Goal: Task Accomplishment & Management: Manage account settings

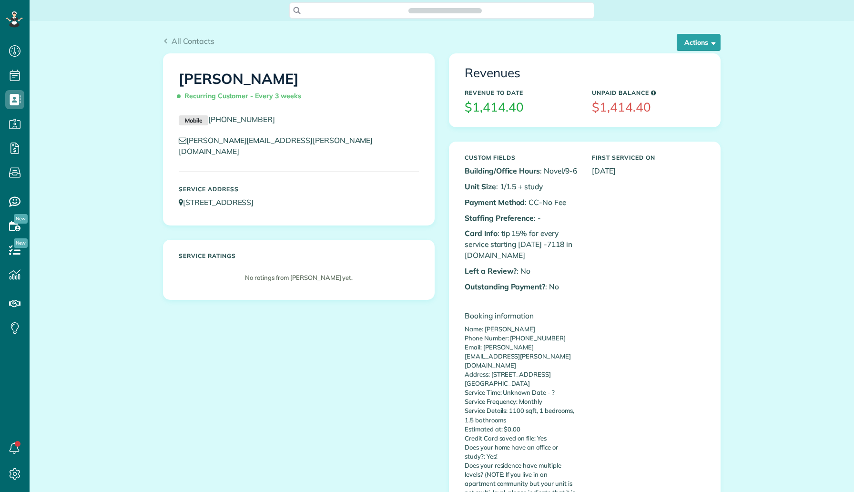
scroll to position [4, 4]
click at [687, 44] on button "Actions" at bounding box center [699, 42] width 44 height 17
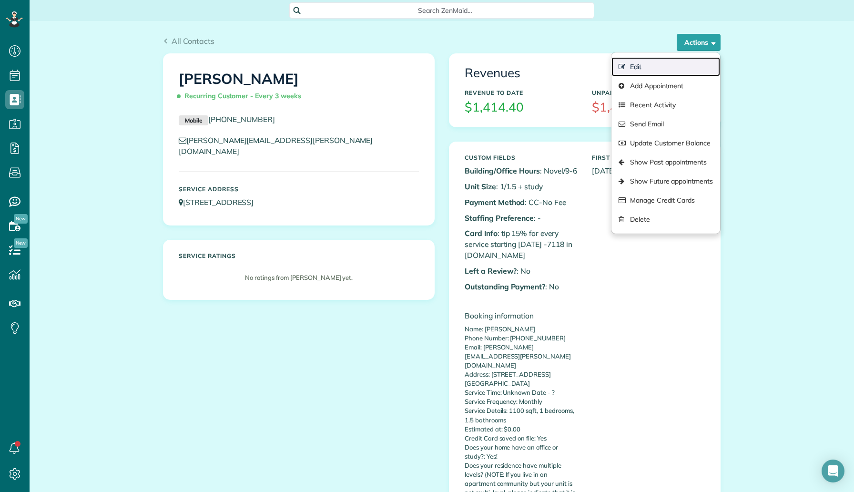
click at [647, 67] on link "Edit" at bounding box center [665, 66] width 109 height 19
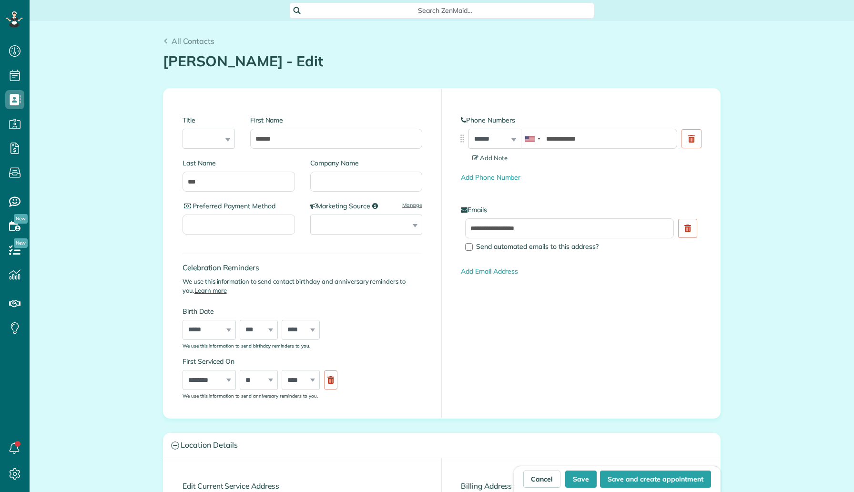
type input "**********"
click at [395, 189] on input "Company Name" at bounding box center [366, 182] width 112 height 20
type input "***"
click at [585, 481] on button "Save" at bounding box center [580, 478] width 31 height 17
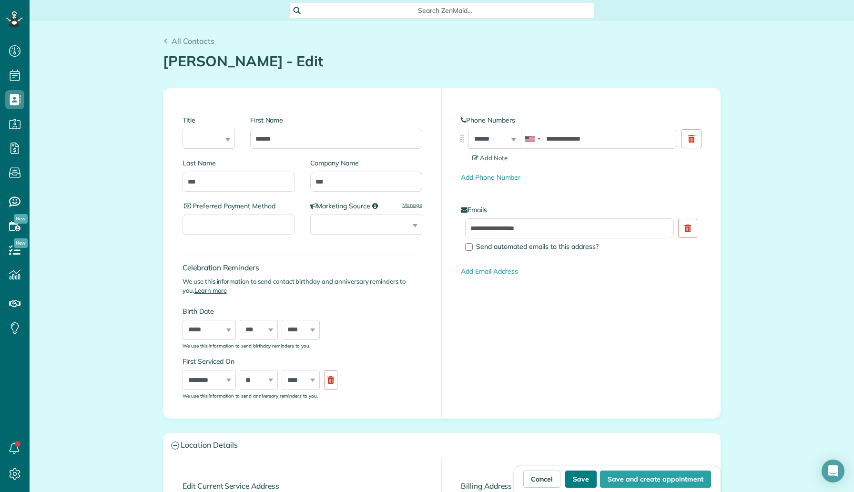
type input "**********"
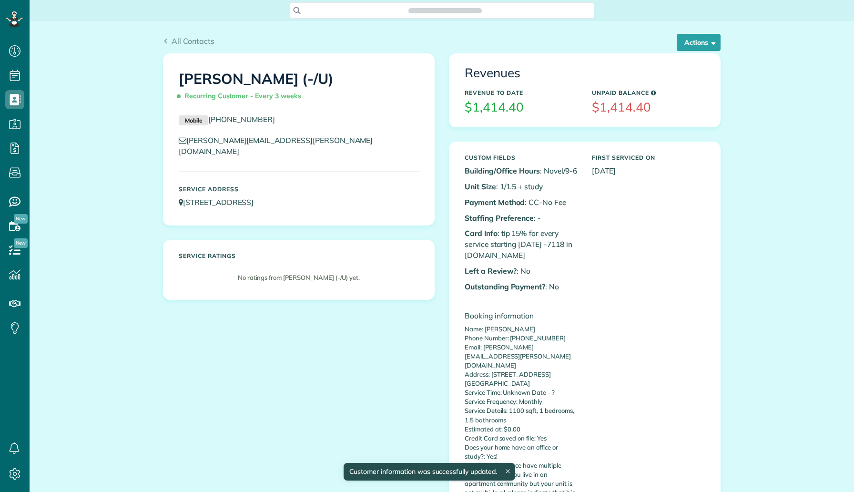
scroll to position [4, 4]
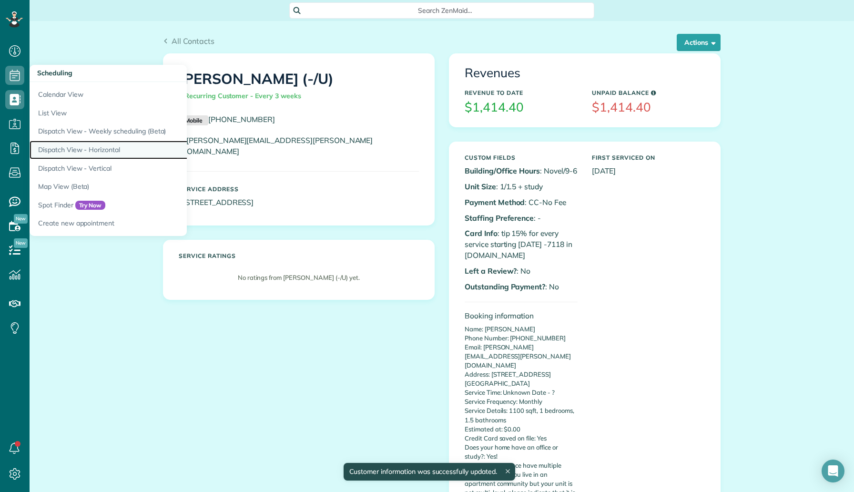
click at [94, 150] on link "Dispatch View - Horizontal" at bounding box center [149, 150] width 238 height 19
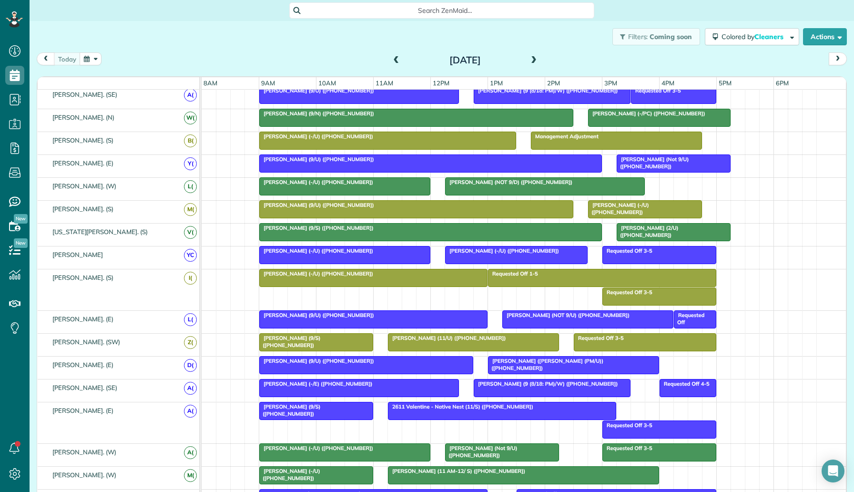
scroll to position [211, 0]
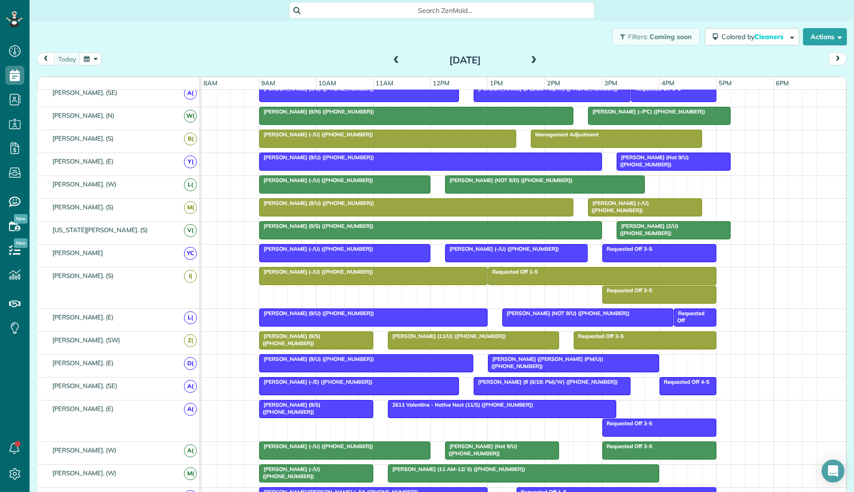
click at [532, 62] on span at bounding box center [533, 60] width 10 height 9
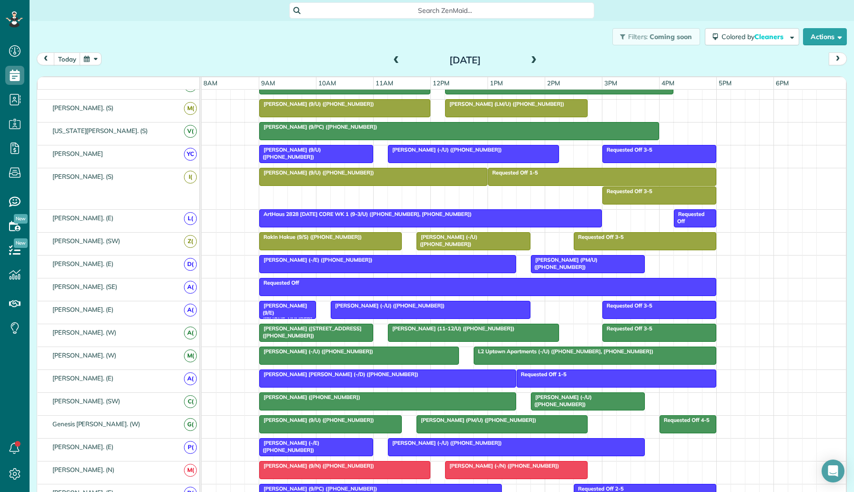
scroll to position [0, 0]
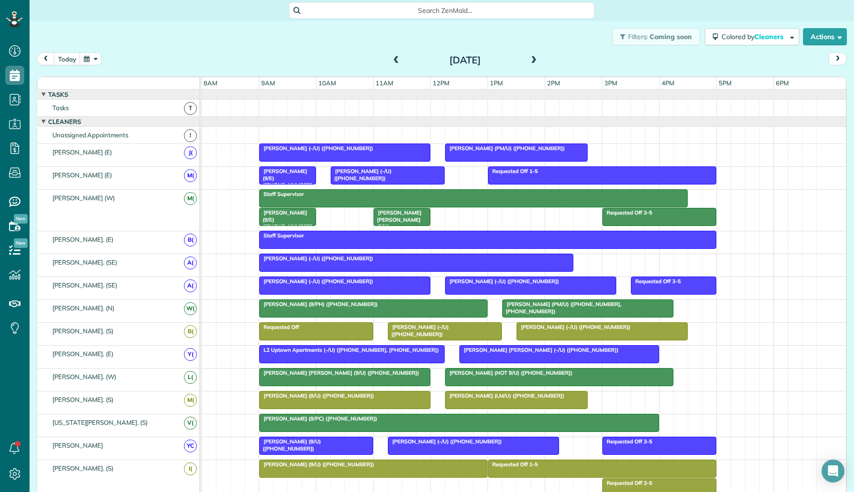
click at [485, 424] on div at bounding box center [459, 422] width 399 height 17
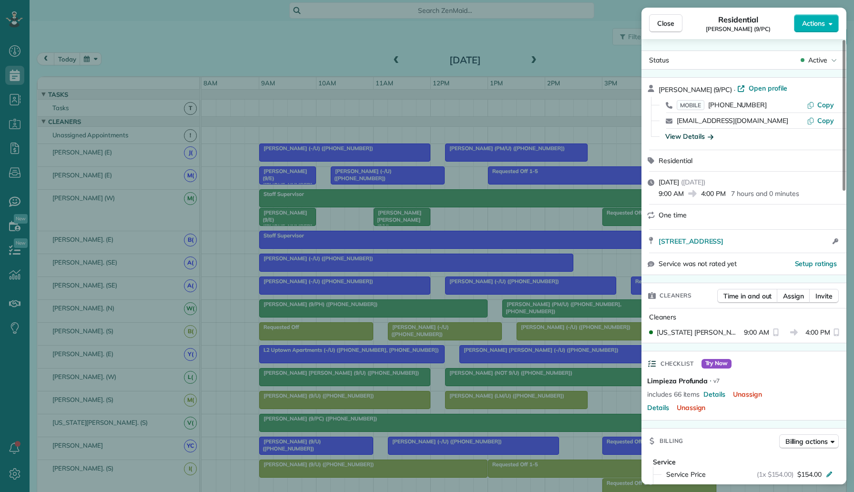
click at [701, 136] on div "View Details" at bounding box center [689, 136] width 48 height 10
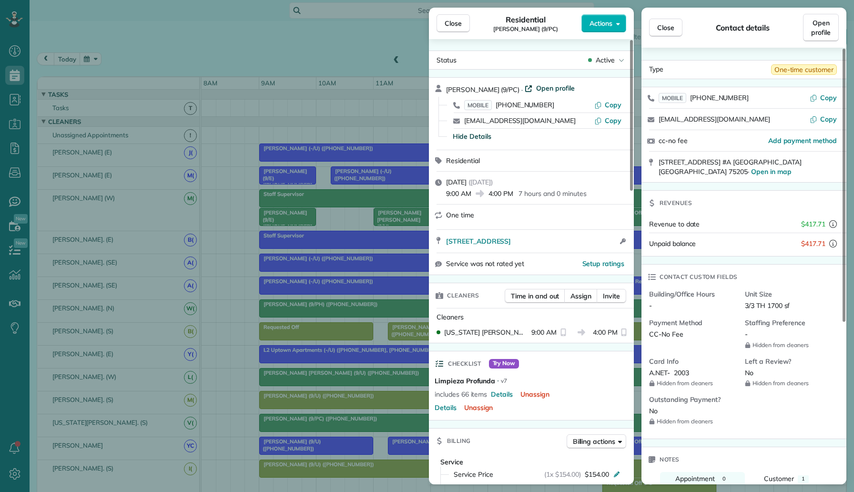
click at [537, 84] on span "Open profile" at bounding box center [555, 88] width 39 height 10
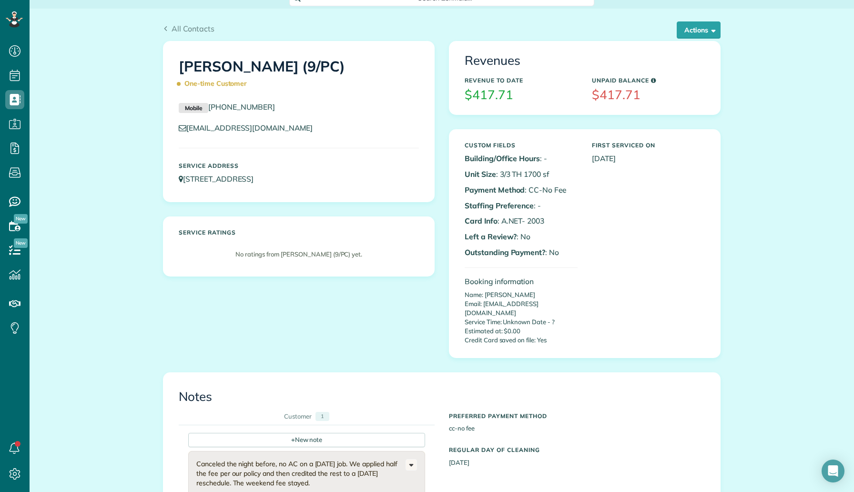
scroll to position [10, 0]
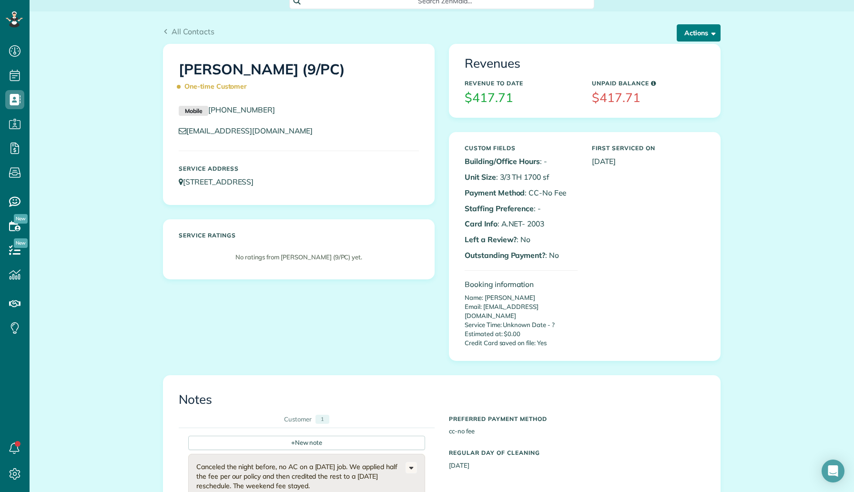
click at [686, 39] on button "Actions" at bounding box center [699, 32] width 44 height 17
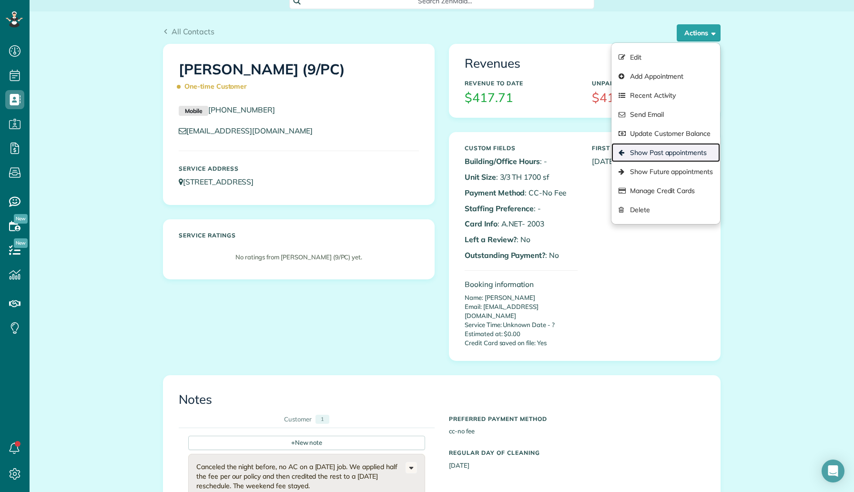
click at [656, 156] on link "Show Past appointments" at bounding box center [665, 152] width 109 height 19
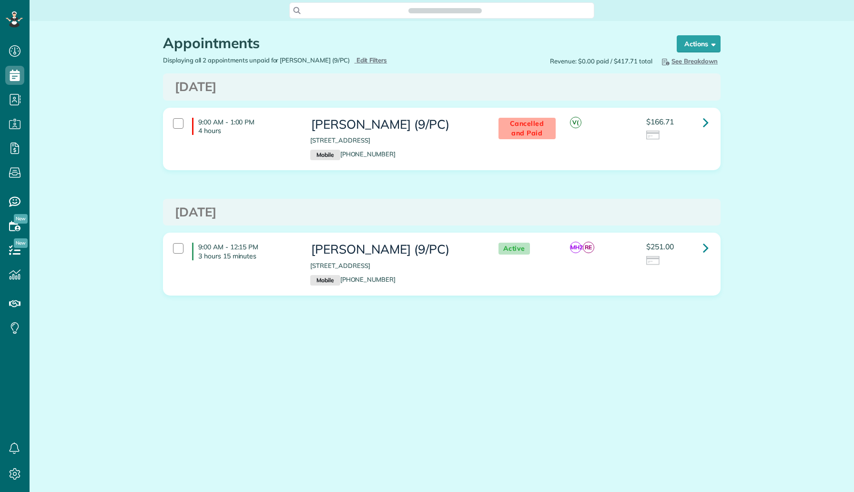
scroll to position [4, 4]
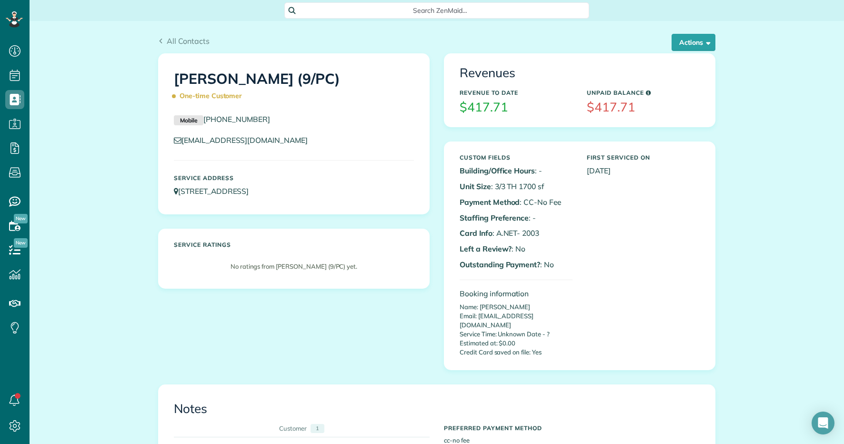
scroll to position [444, 30]
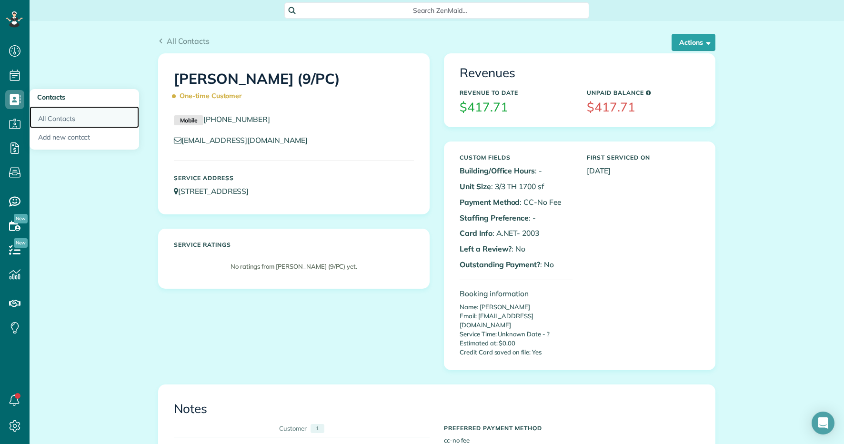
click at [48, 119] on link "All Contacts" at bounding box center [85, 117] width 110 height 22
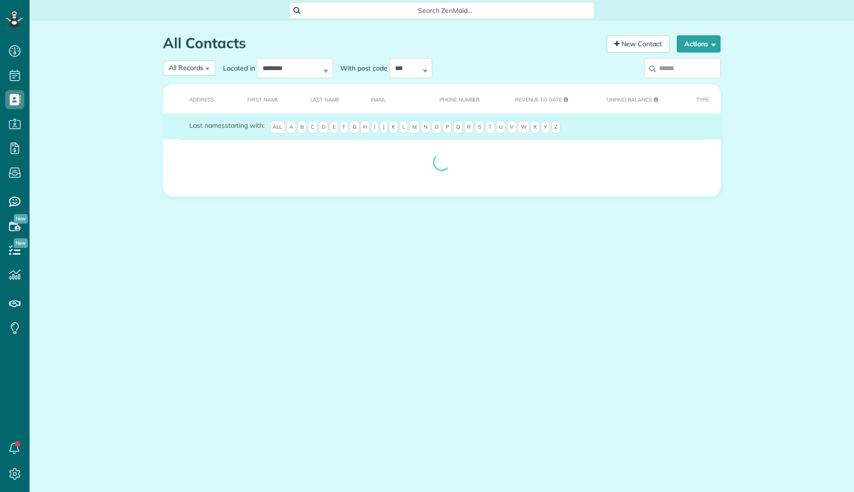
scroll to position [4, 4]
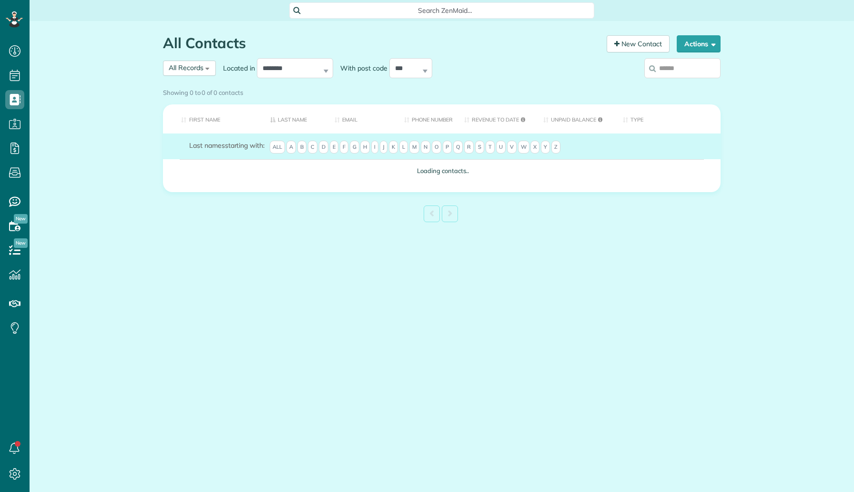
click at [668, 62] on input "search" at bounding box center [682, 68] width 76 height 20
paste input "**********"
type input "**********"
click at [676, 84] on div "Showing 0 to 0 of 0 contacts" at bounding box center [441, 90] width 557 height 13
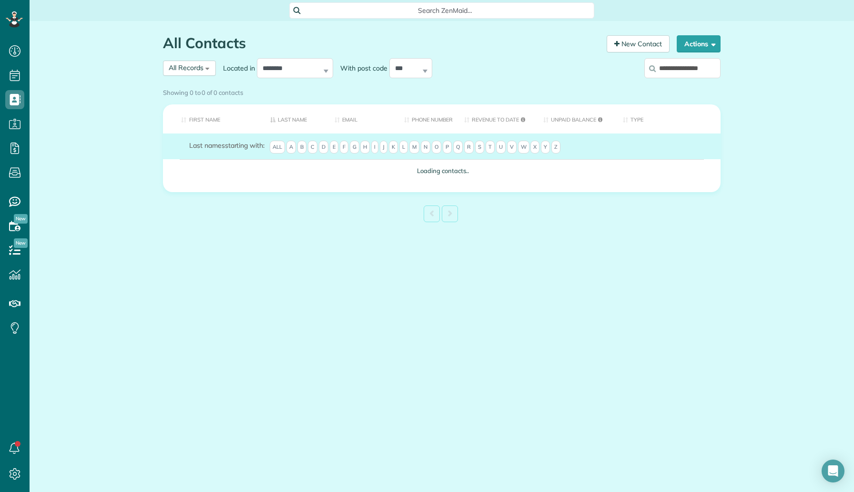
click at [679, 73] on label "**********" at bounding box center [682, 68] width 76 height 25
click at [679, 73] on input "**********" at bounding box center [682, 68] width 76 height 20
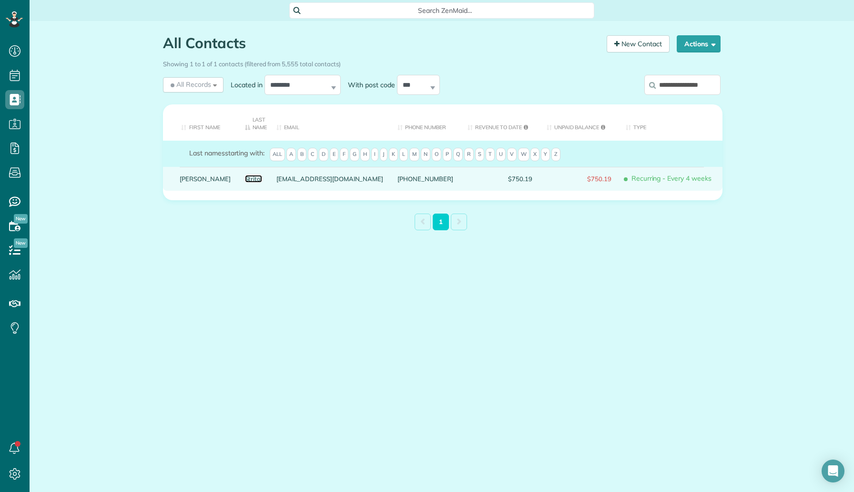
click at [245, 181] on link "Stritof" at bounding box center [254, 178] width 18 height 7
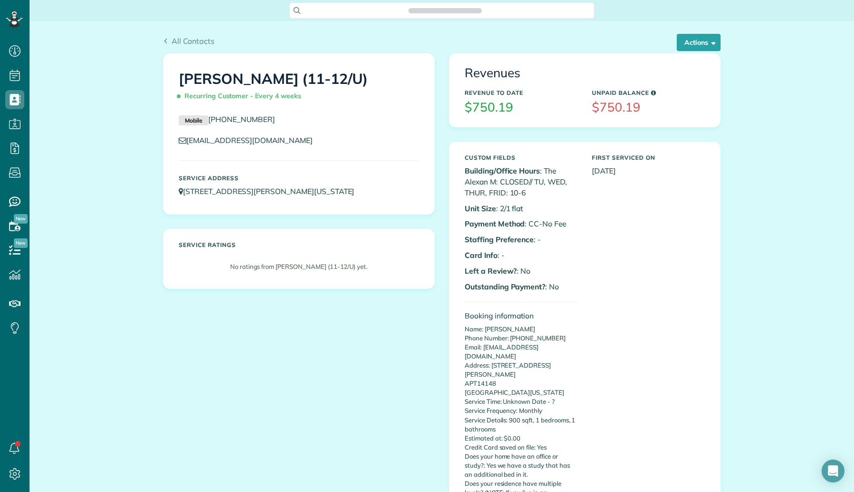
scroll to position [4, 4]
click at [680, 46] on button "Actions" at bounding box center [699, 42] width 44 height 17
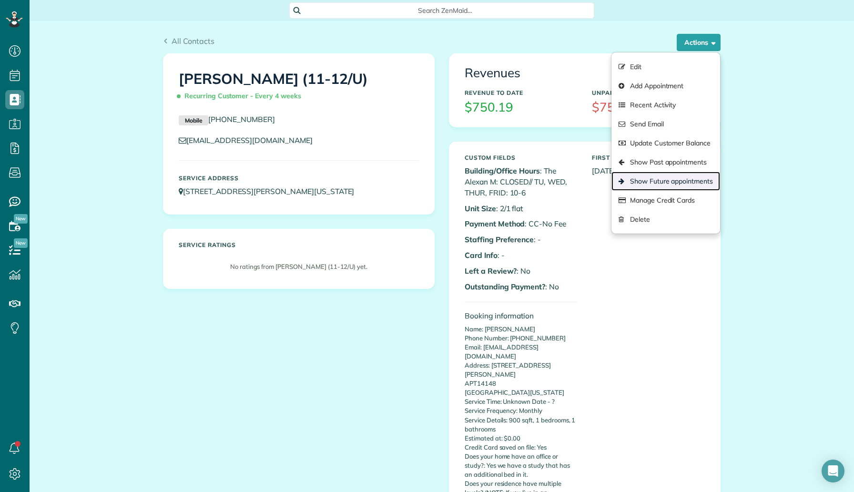
click at [667, 181] on link "Show Future appointments" at bounding box center [665, 181] width 109 height 19
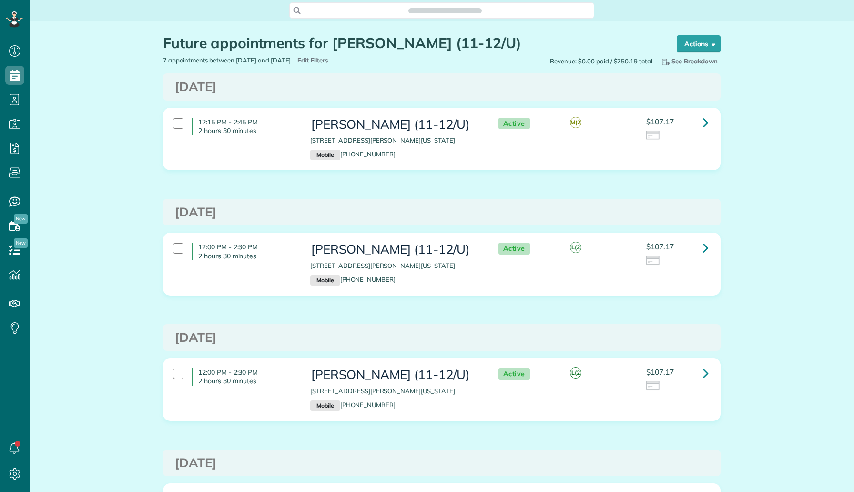
scroll to position [4, 4]
click at [707, 121] on icon at bounding box center [706, 122] width 6 height 17
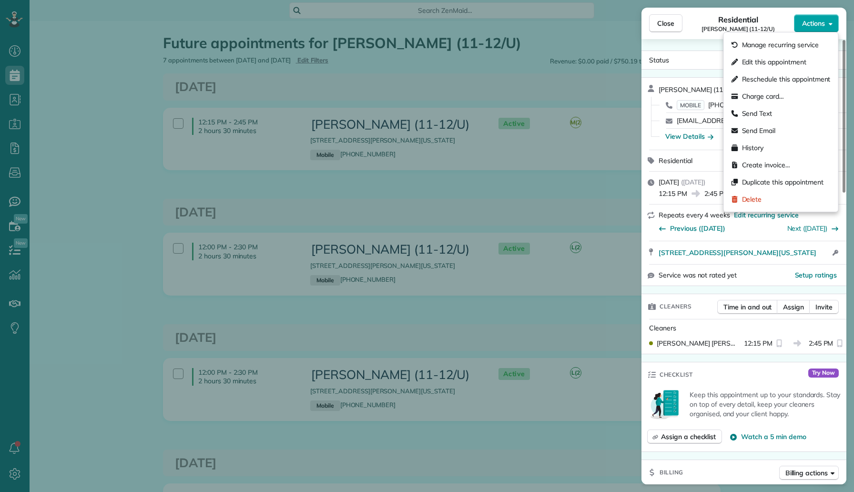
click at [816, 22] on span "Actions" at bounding box center [813, 24] width 23 height 10
click at [789, 57] on div "Edit this appointment" at bounding box center [781, 61] width 107 height 17
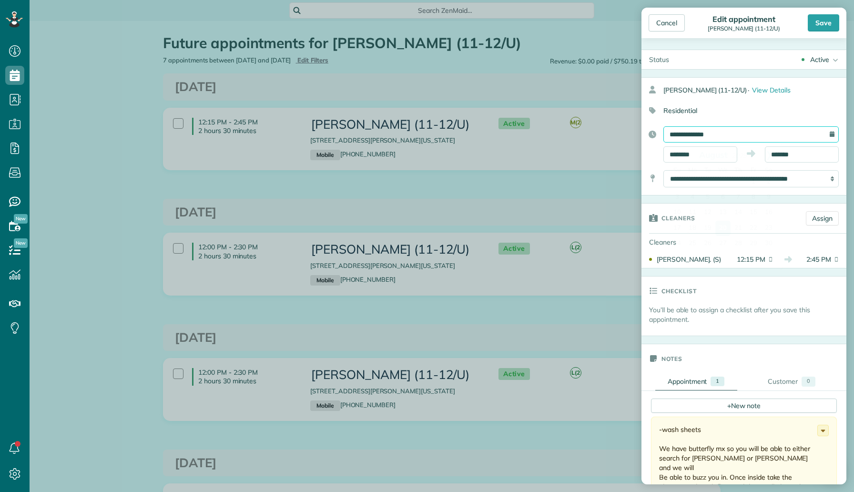
click at [732, 137] on input "**********" at bounding box center [750, 134] width 175 height 16
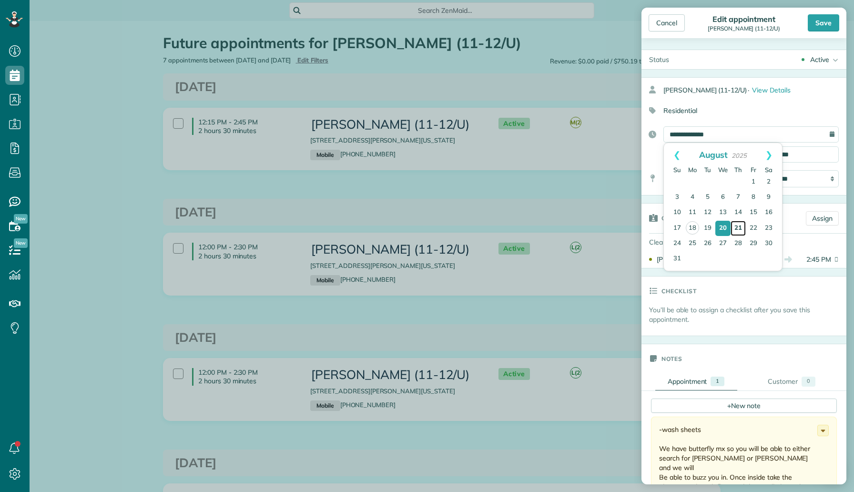
click at [741, 225] on link "21" at bounding box center [737, 228] width 15 height 15
type input "**********"
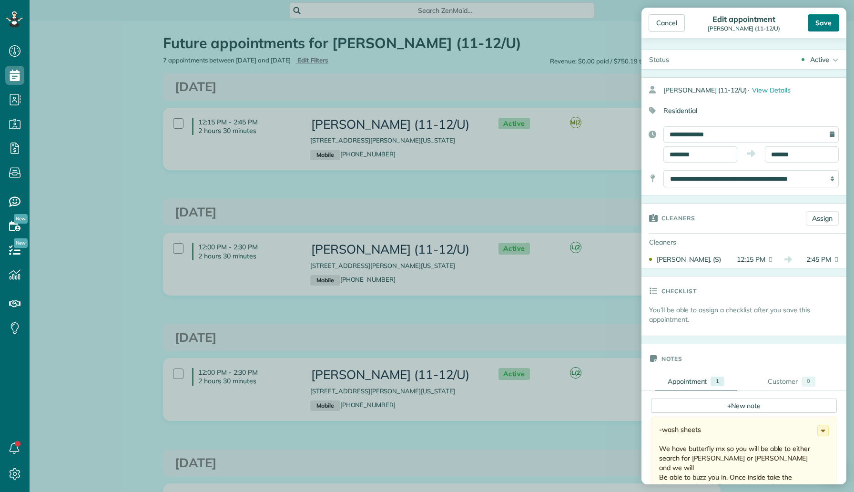
click at [828, 28] on div "Save" at bounding box center [823, 22] width 31 height 17
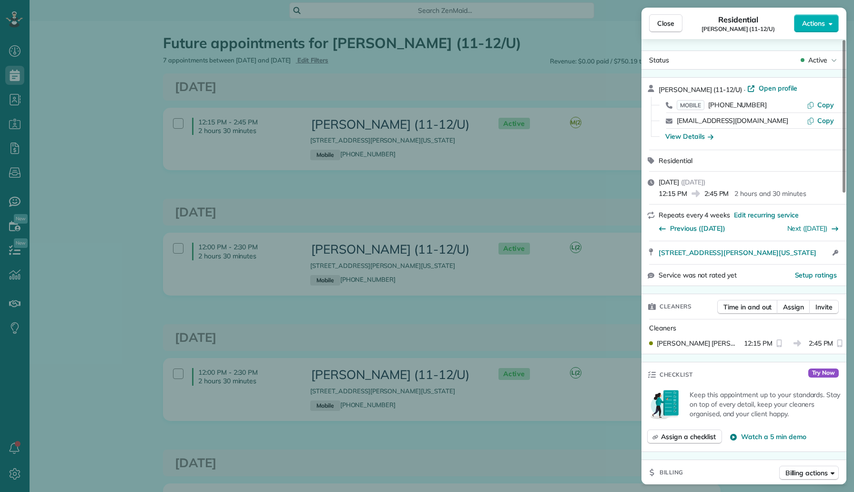
click at [125, 113] on div "Close Residential Meghan Stritof (11-12/U) Actions Status Active Meghan Stritof…" at bounding box center [427, 246] width 854 height 492
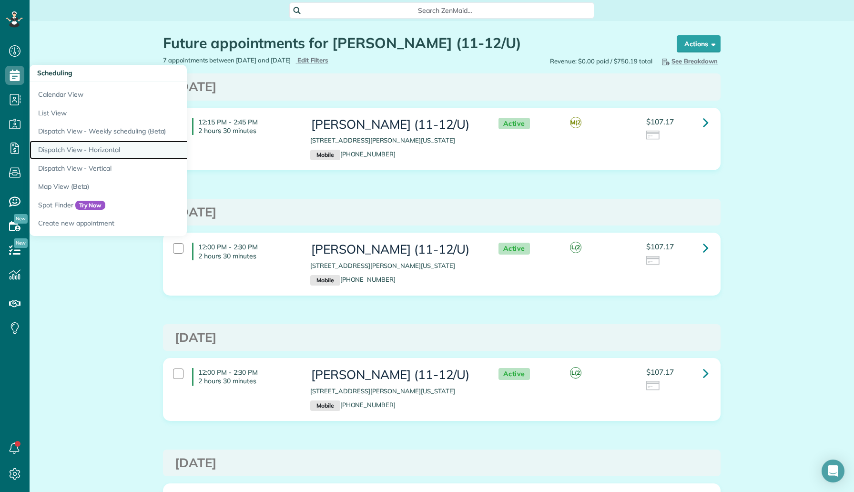
click at [101, 151] on link "Dispatch View - Horizontal" at bounding box center [149, 150] width 238 height 19
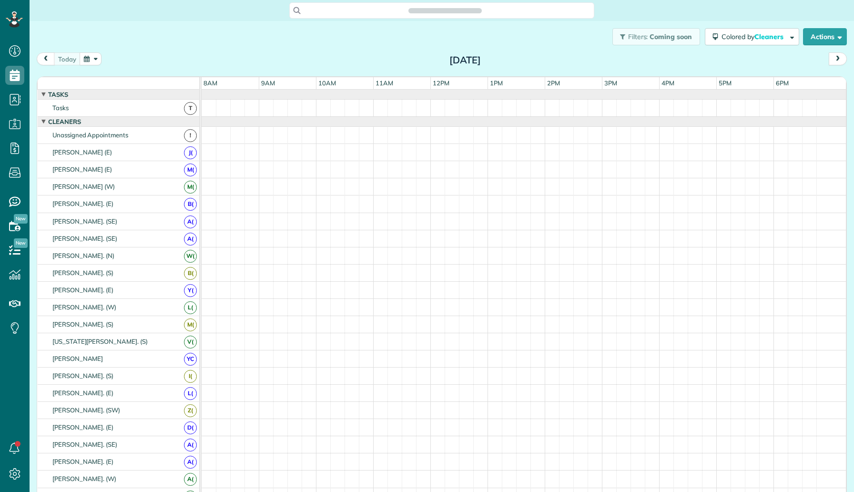
scroll to position [4, 4]
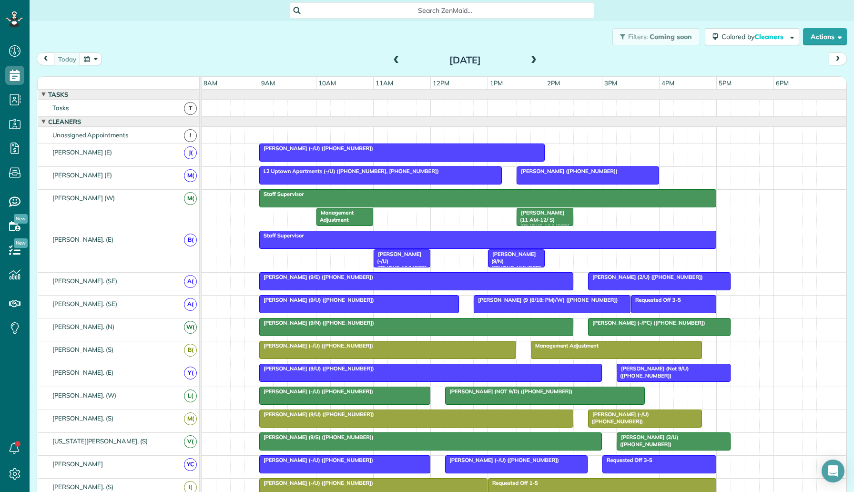
click at [89, 61] on button "button" at bounding box center [91, 58] width 22 height 13
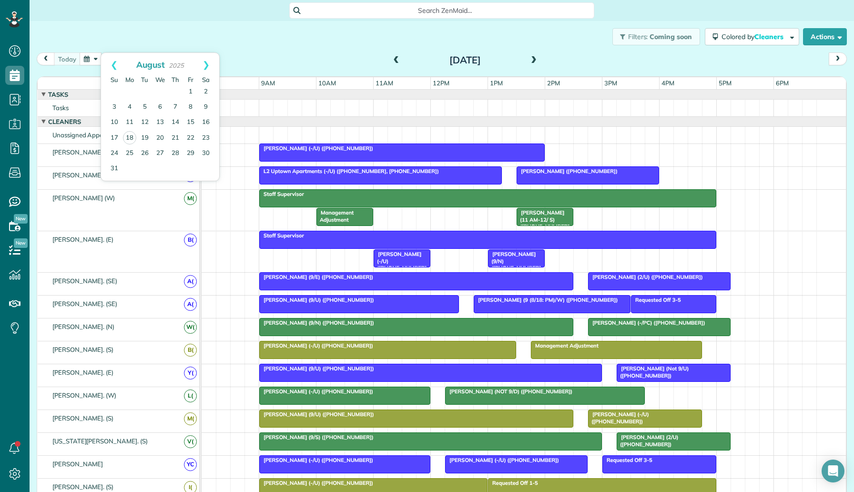
click at [240, 125] on div at bounding box center [524, 122] width 644 height 10
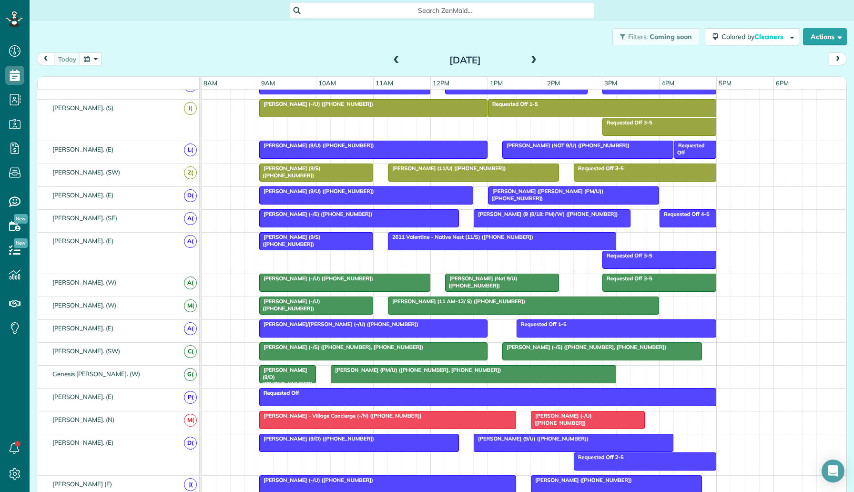
scroll to position [422, 0]
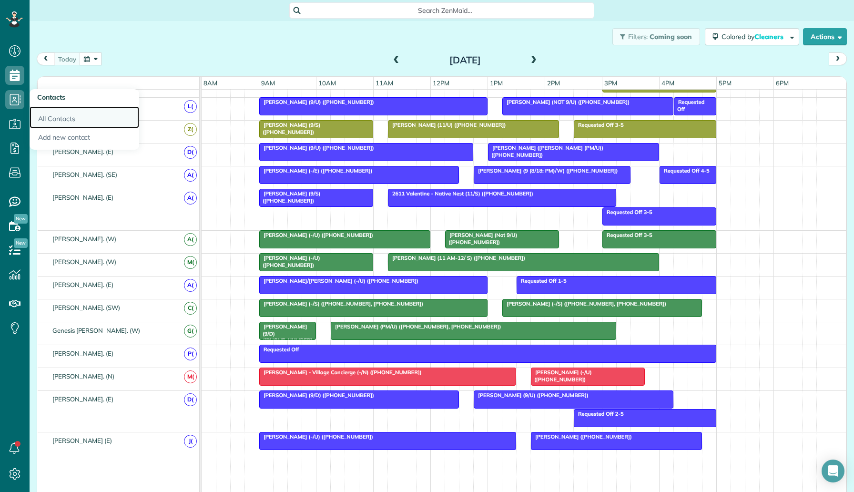
click at [39, 107] on link "All Contacts" at bounding box center [85, 117] width 110 height 22
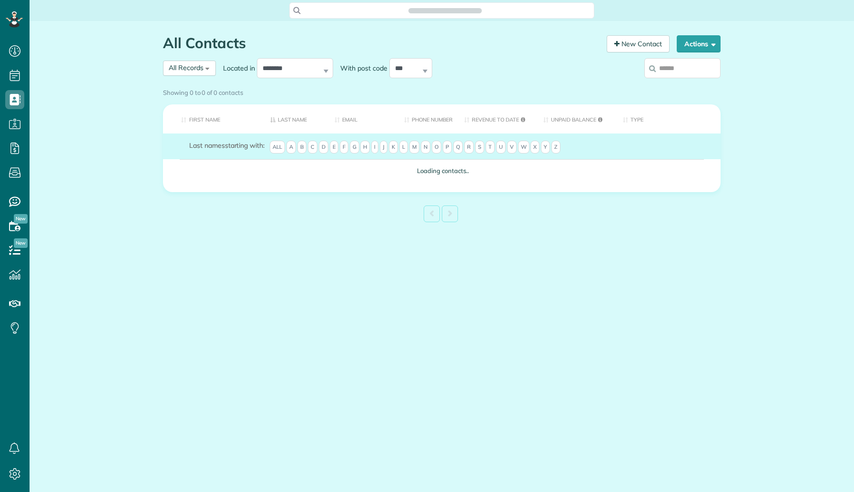
scroll to position [4, 4]
click at [667, 69] on input "search" at bounding box center [682, 68] width 76 height 20
type input "**"
click at [674, 84] on div "Showing 0 to 0 of 0 contacts" at bounding box center [442, 92] width 572 height 17
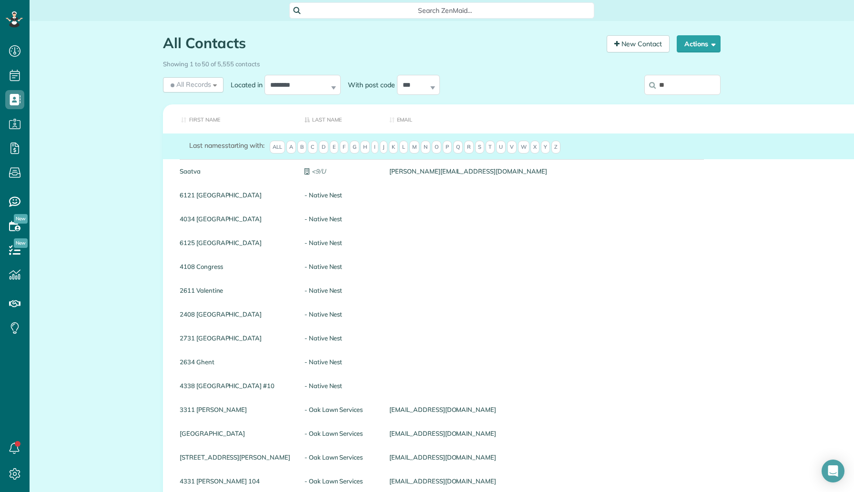
click at [674, 88] on input "**" at bounding box center [682, 85] width 76 height 20
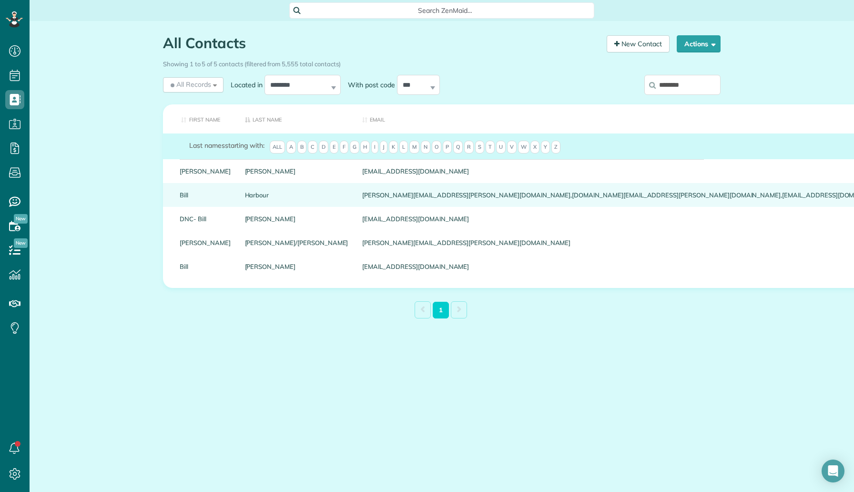
type input "********"
click at [245, 198] on link "Harbour" at bounding box center [296, 195] width 103 height 7
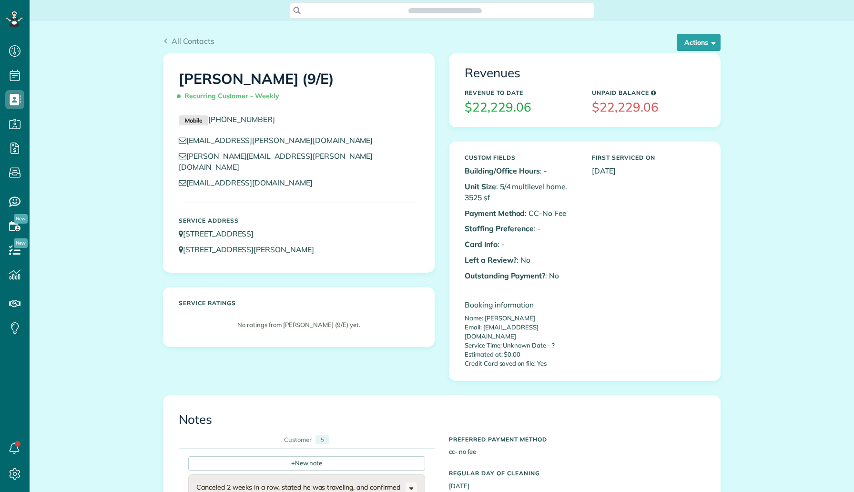
scroll to position [4, 4]
click at [698, 33] on div "All Contacts Actions Edit Add Appointment Recent Activity Send Email Update Cus…" at bounding box center [442, 37] width 572 height 32
click at [696, 42] on button "Actions" at bounding box center [699, 42] width 44 height 17
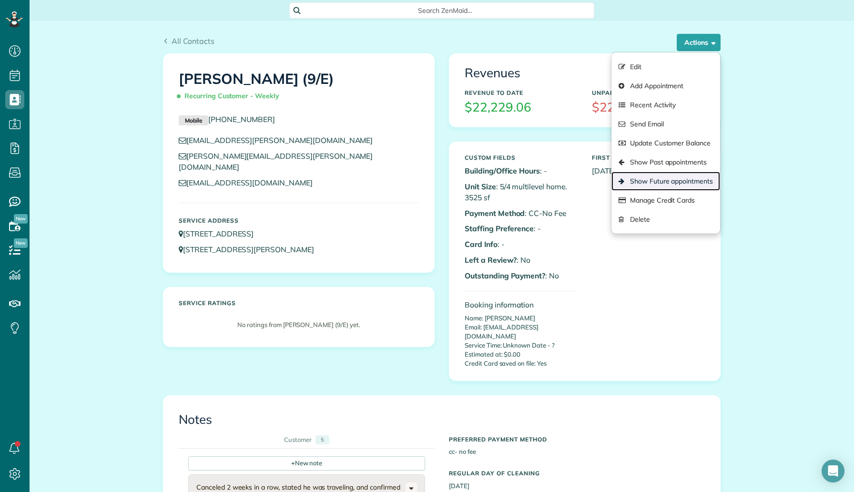
click at [677, 177] on link "Show Future appointments" at bounding box center [665, 181] width 109 height 19
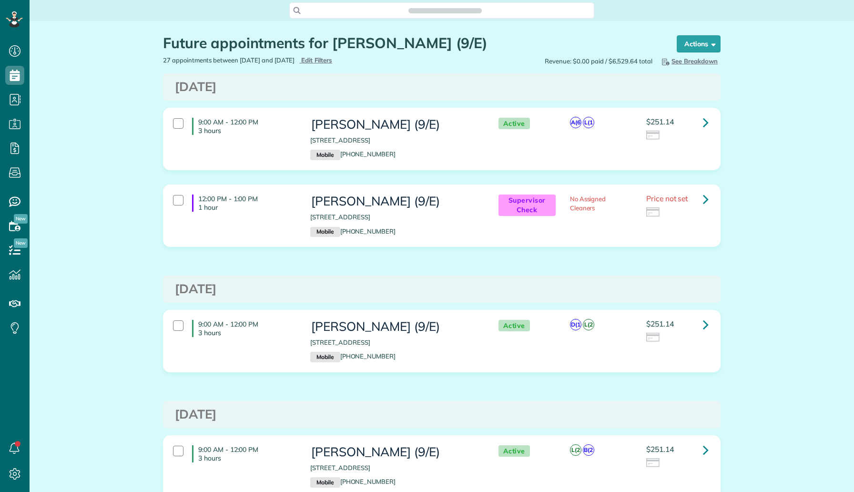
scroll to position [4, 4]
click at [703, 119] on icon at bounding box center [706, 122] width 6 height 17
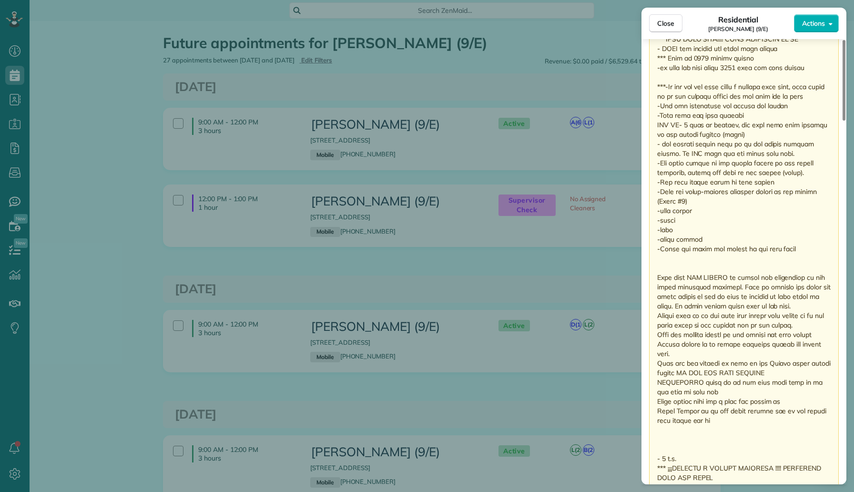
scroll to position [1023, 0]
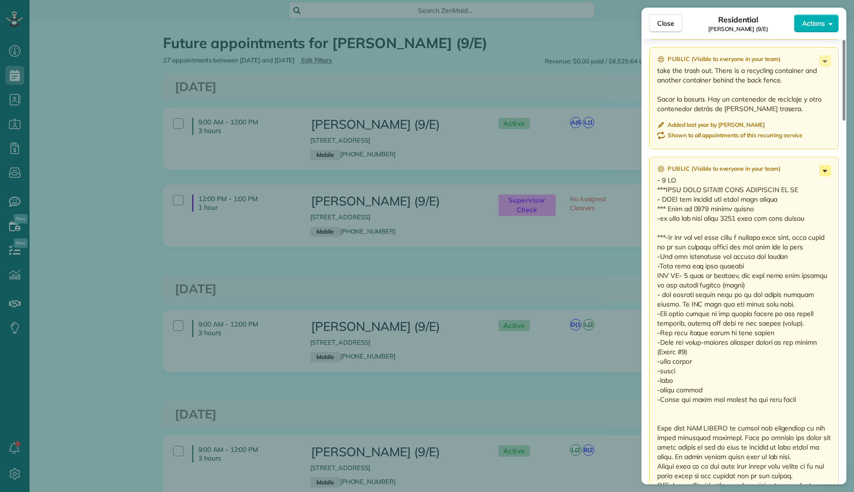
click at [822, 165] on icon at bounding box center [824, 170] width 11 height 11
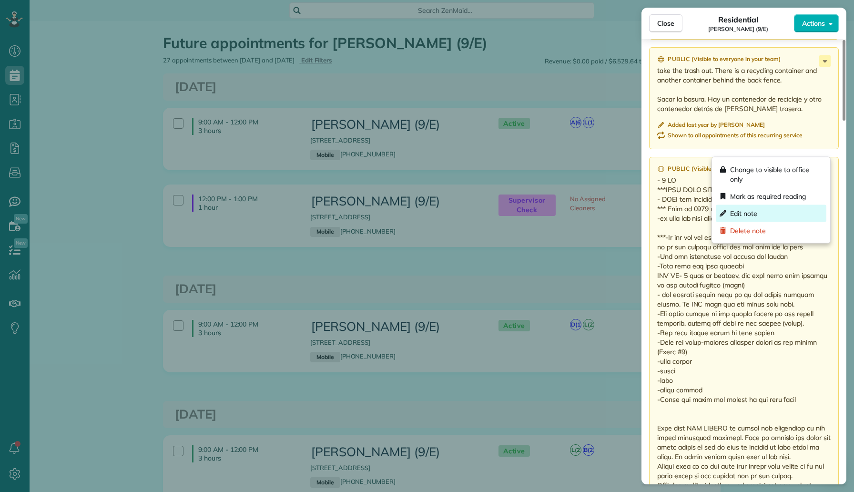
click at [784, 207] on div "Edit note" at bounding box center [771, 213] width 111 height 17
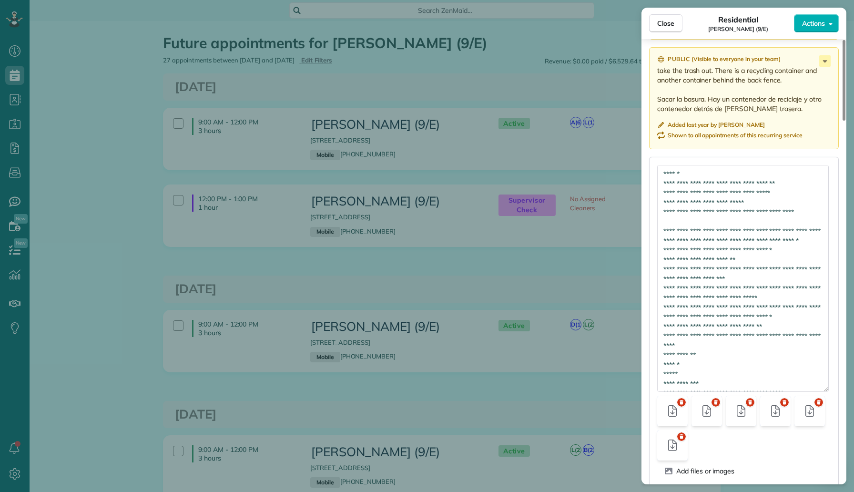
drag, startPoint x: 825, startPoint y: 171, endPoint x: 777, endPoint y: 373, distance: 208.0
click at [777, 373] on textarea at bounding box center [743, 278] width 172 height 227
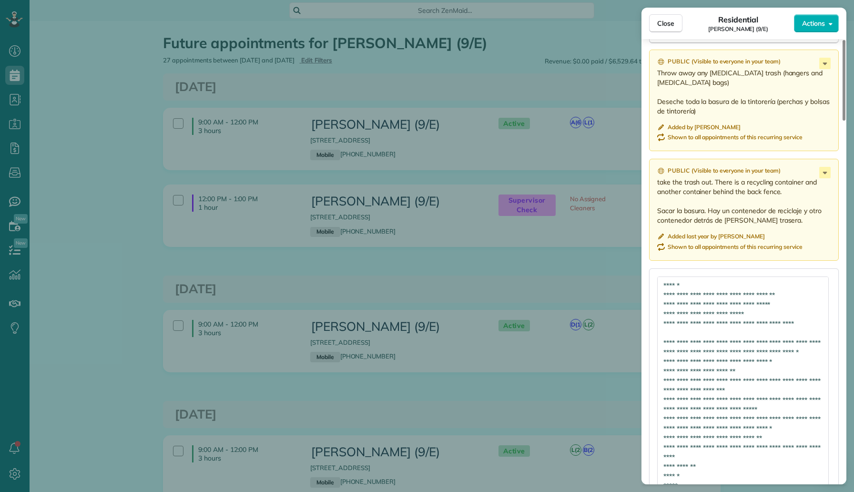
scroll to position [907, 0]
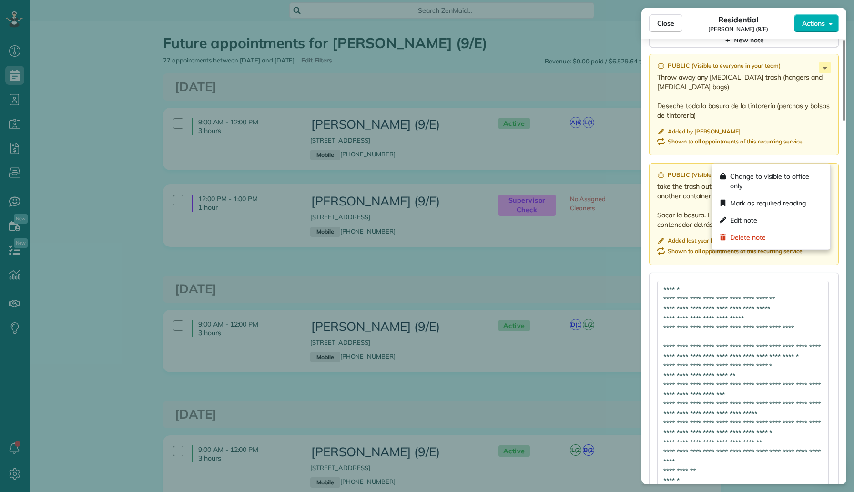
click at [824, 176] on icon at bounding box center [825, 177] width 4 height 2
click at [688, 187] on p "take the trash out. There is a recycling container and another container behind…" at bounding box center [744, 206] width 175 height 48
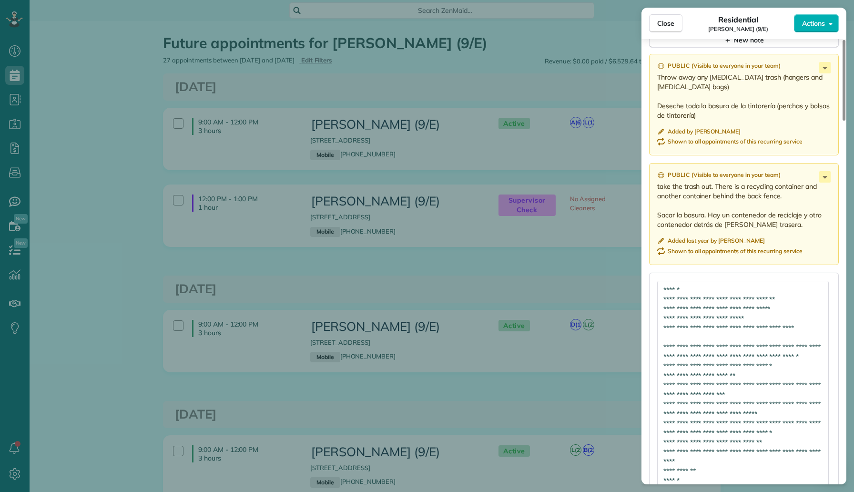
drag, startPoint x: 784, startPoint y: 174, endPoint x: 657, endPoint y: 169, distance: 127.8
click at [657, 169] on div "Public ( Visible to everyone in your team ) take the trash out. There is a recy…" at bounding box center [744, 213] width 190 height 101
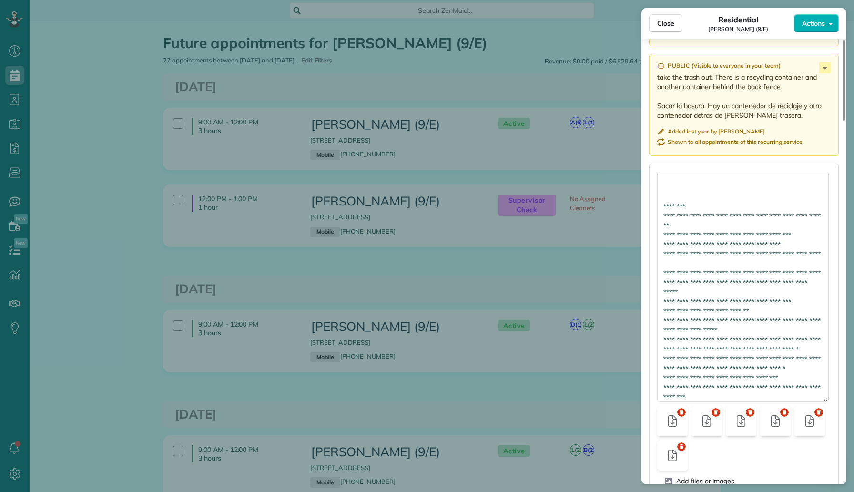
scroll to position [400, 0]
drag, startPoint x: 817, startPoint y: 373, endPoint x: 663, endPoint y: 222, distance: 214.9
click at [663, 222] on textarea at bounding box center [743, 287] width 172 height 230
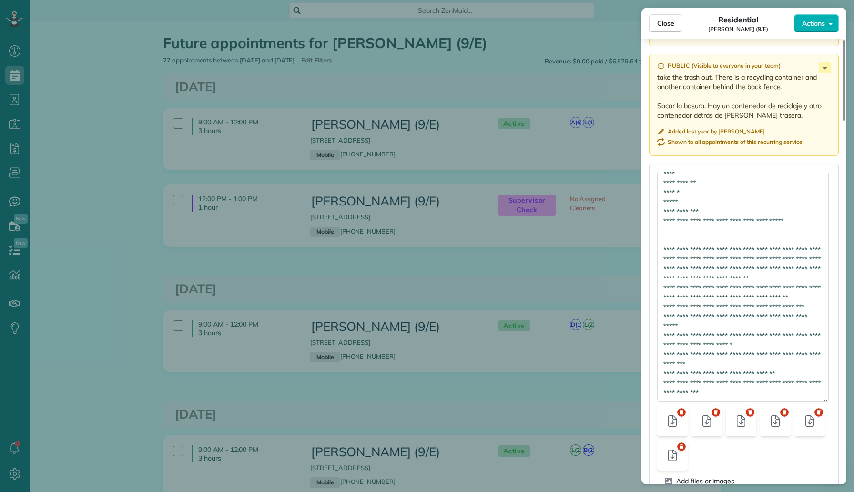
scroll to position [245, 0]
click at [753, 346] on textarea at bounding box center [743, 287] width 172 height 230
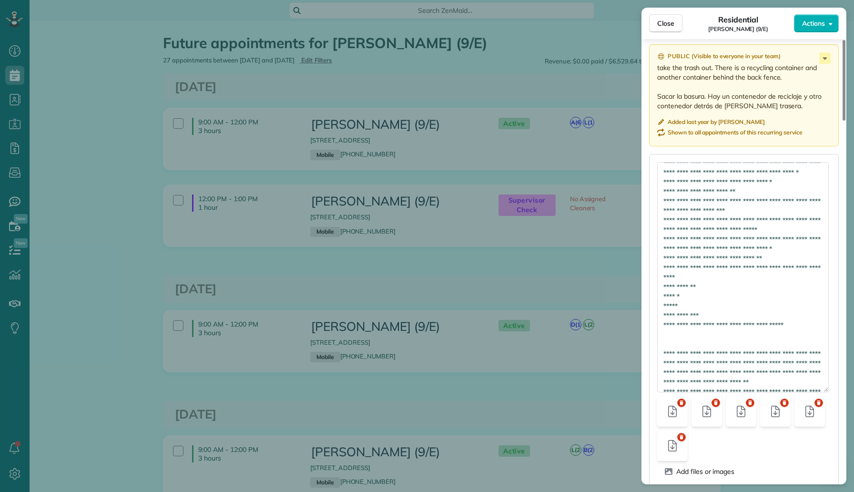
scroll to position [0, 0]
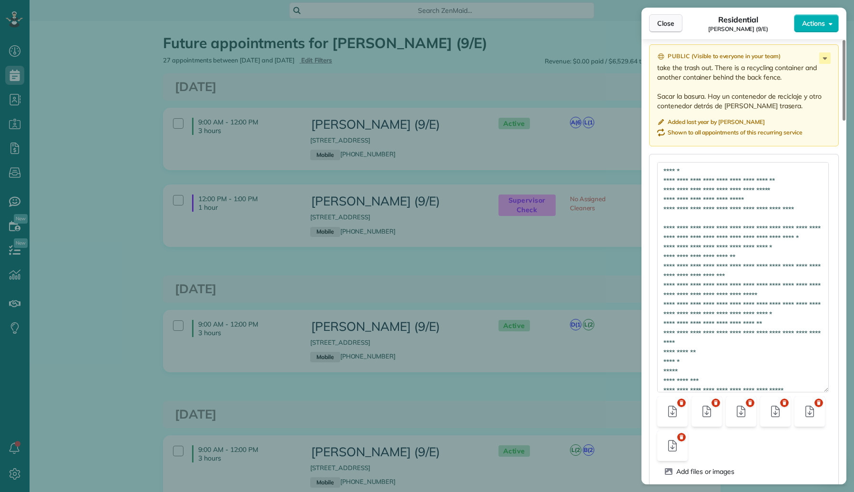
type textarea "**********"
click at [670, 20] on span "Close" at bounding box center [665, 24] width 17 height 10
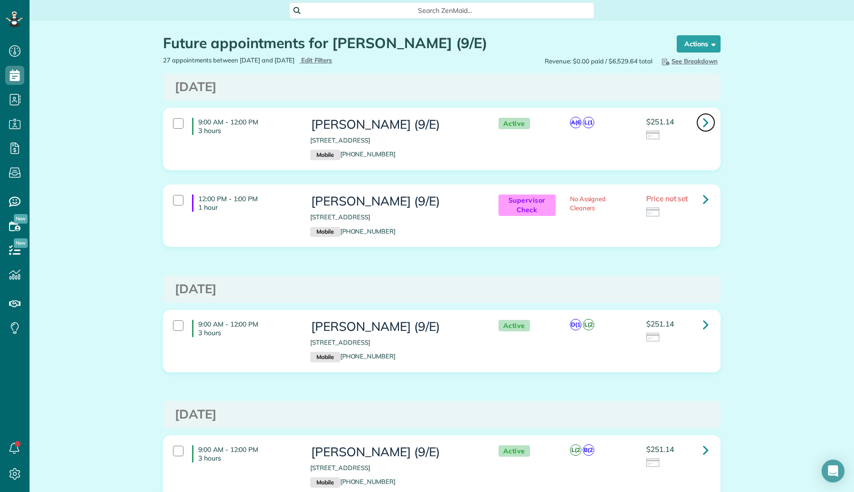
click at [704, 122] on icon at bounding box center [706, 122] width 6 height 17
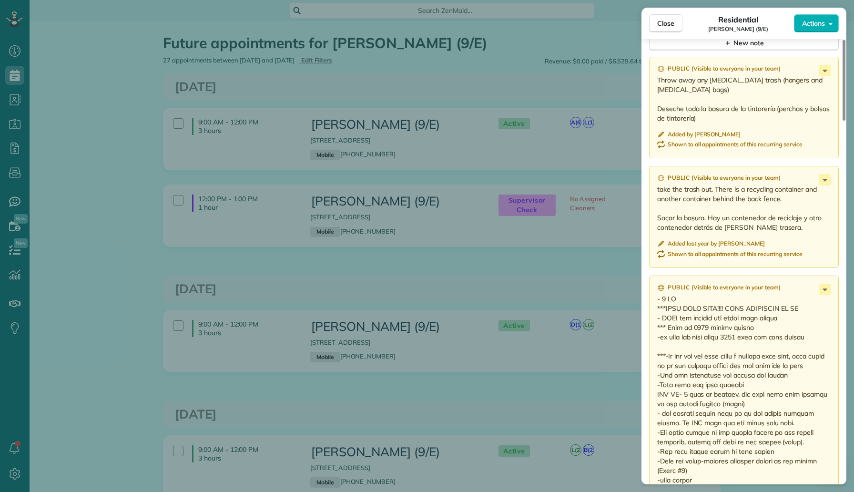
scroll to position [930, 0]
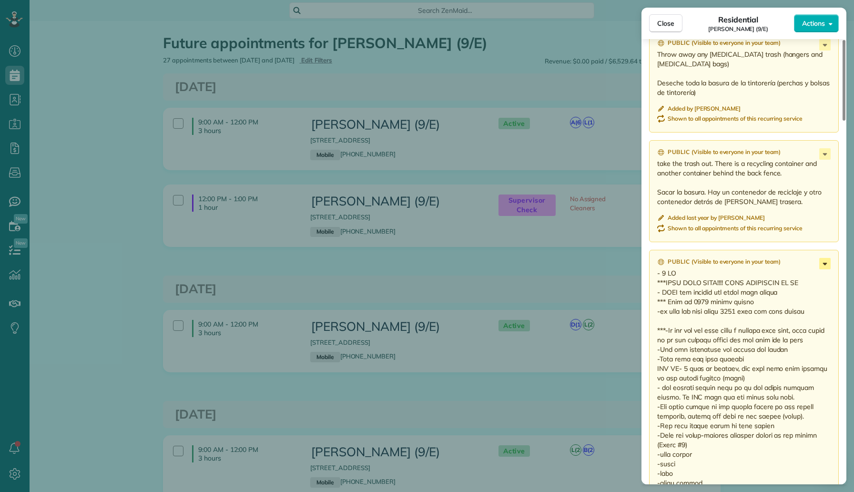
click at [821, 258] on icon at bounding box center [824, 263] width 11 height 11
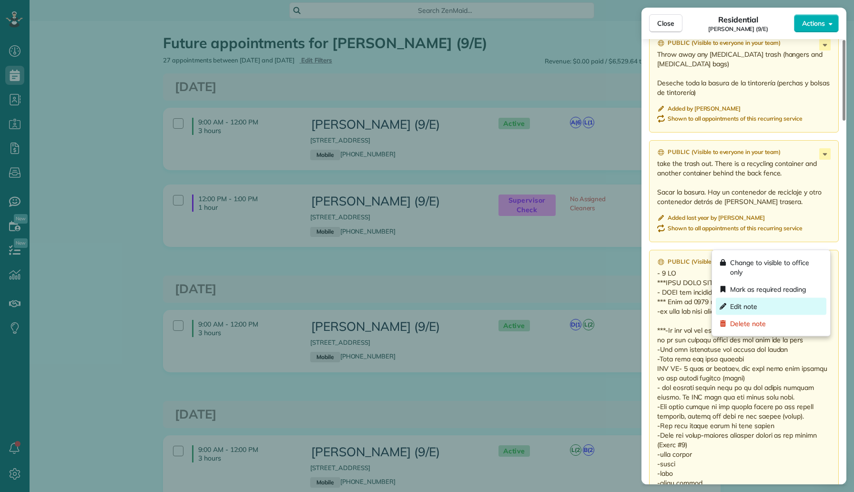
click at [775, 304] on div "Edit note" at bounding box center [771, 306] width 111 height 17
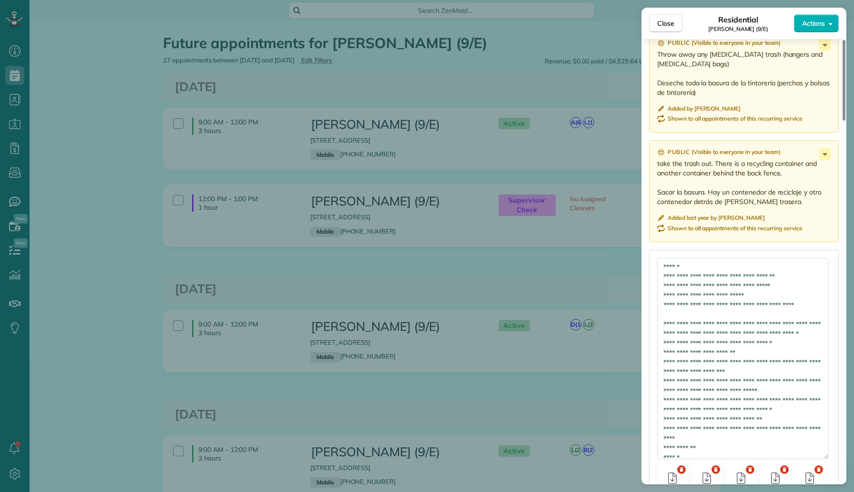
drag, startPoint x: 823, startPoint y: 263, endPoint x: 777, endPoint y: 461, distance: 203.0
click at [777, 459] on textarea at bounding box center [743, 358] width 172 height 201
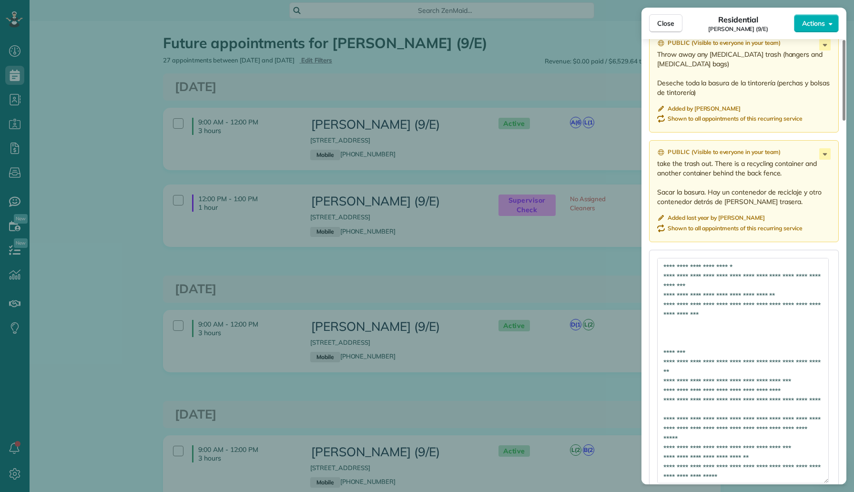
scroll to position [386, 0]
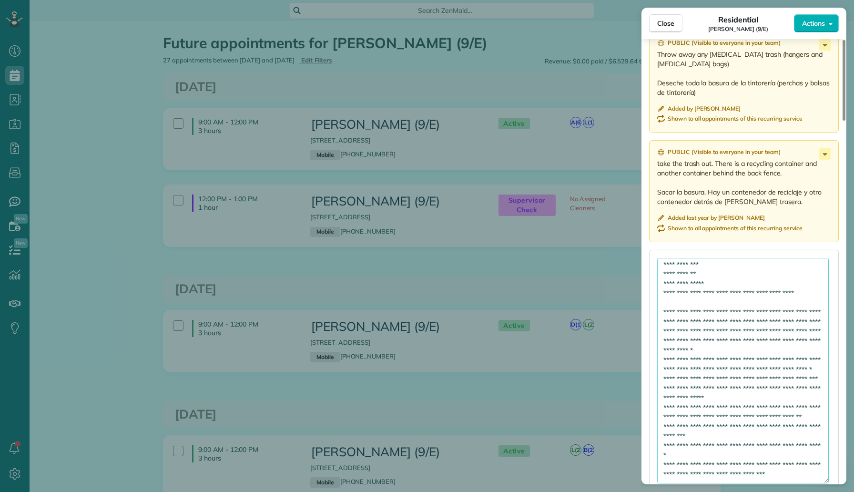
drag, startPoint x: 660, startPoint y: 328, endPoint x: 742, endPoint y: 466, distance: 161.0
click at [742, 466] on form "Add files or images Keep this note on all appointments of this recurring servic…" at bounding box center [743, 475] width 173 height 434
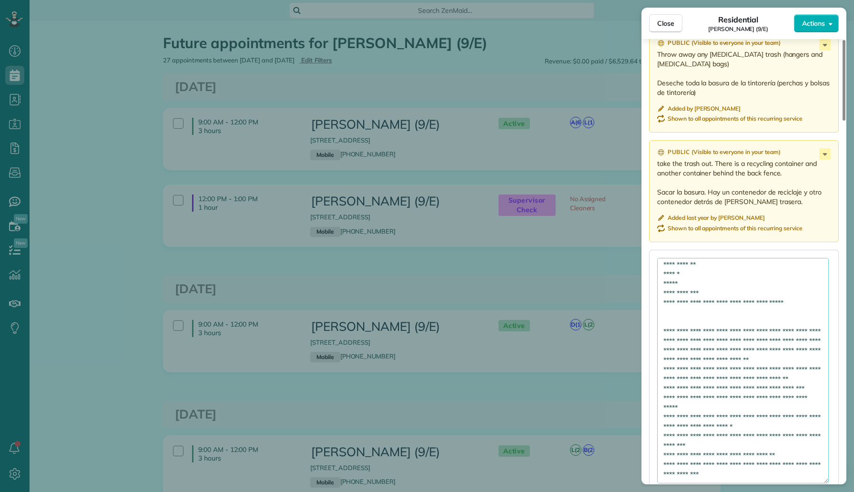
scroll to position [260, 0]
drag, startPoint x: 781, startPoint y: 155, endPoint x: 657, endPoint y: 141, distance: 125.2
click at [657, 159] on p "take the trash out. There is a recycling container and another container behind…" at bounding box center [744, 183] width 175 height 48
click at [682, 437] on textarea at bounding box center [743, 370] width 172 height 225
paste textarea "**********"
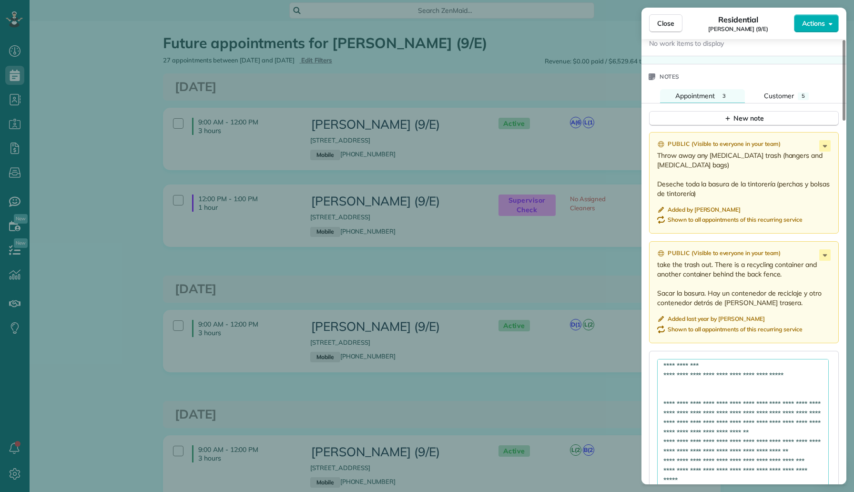
scroll to position [810, 0]
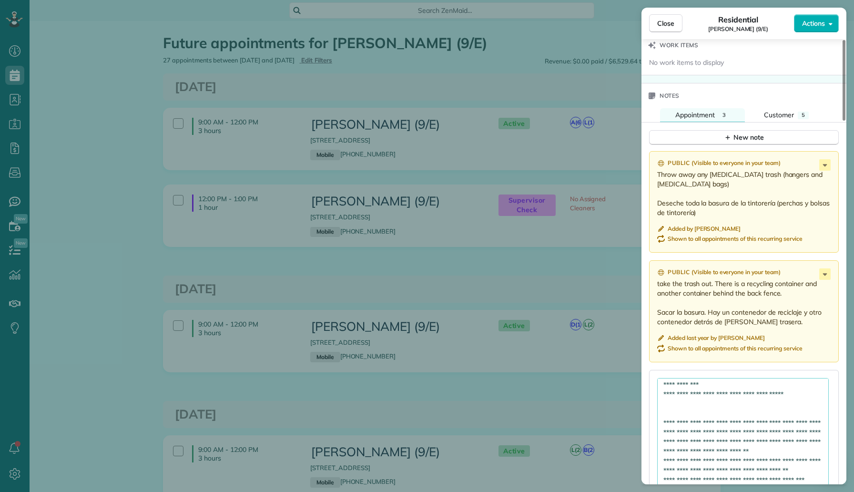
drag, startPoint x: 716, startPoint y: 165, endPoint x: 653, endPoint y: 156, distance: 63.6
click at [653, 156] on div "Public ( Visible to everyone in your team ) Throw away any dry cleaning trash (…" at bounding box center [744, 201] width 190 height 101
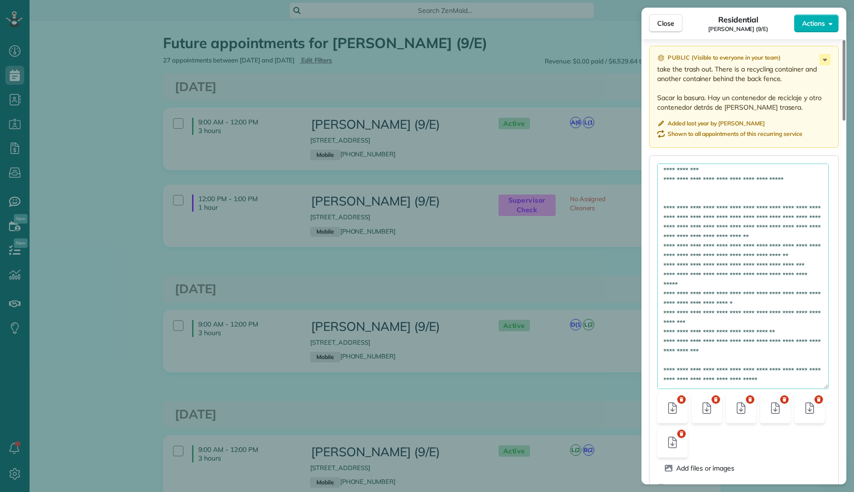
scroll to position [1046, 0]
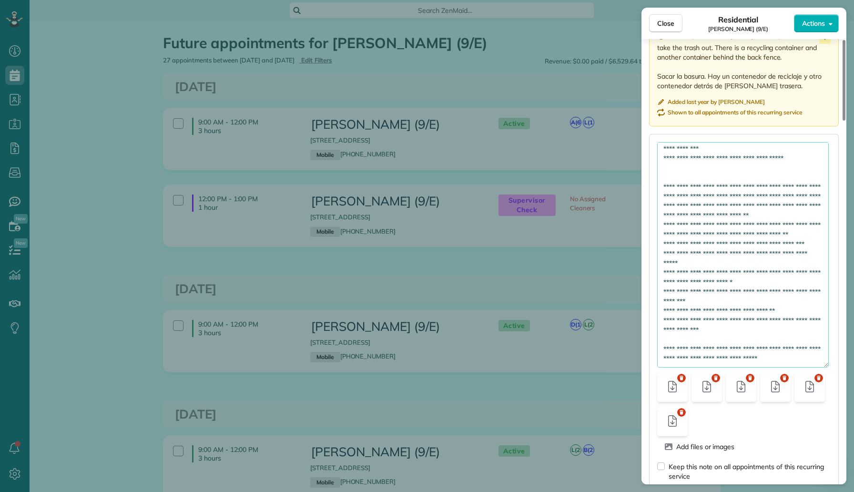
click at [811, 326] on textarea at bounding box center [743, 254] width 172 height 225
paste textarea "**********"
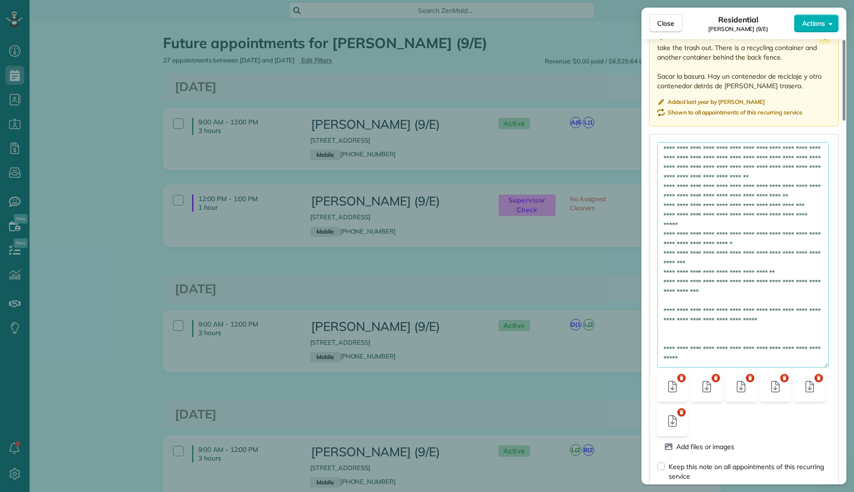
scroll to position [283, 0]
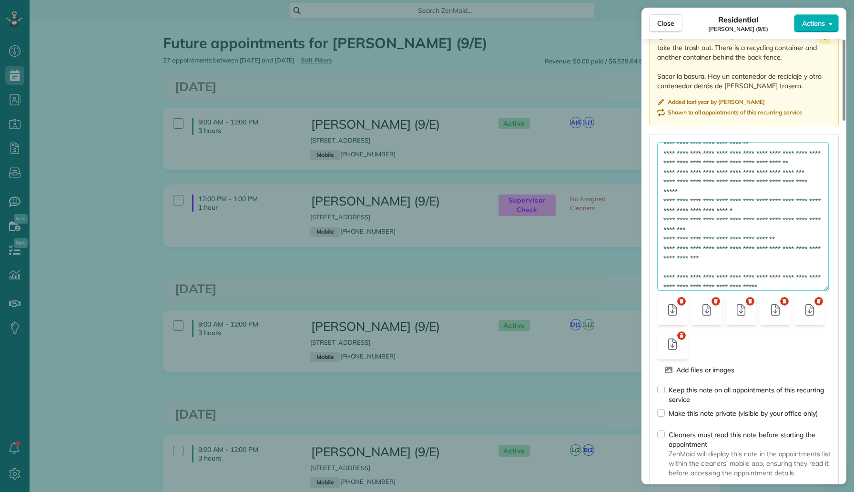
drag, startPoint x: 824, startPoint y: 343, endPoint x: 813, endPoint y: 265, distance: 78.8
click at [813, 265] on textarea at bounding box center [743, 216] width 172 height 149
type textarea "**********"
click at [700, 384] on div "Keep this note on all appointments of this recurring service" at bounding box center [749, 393] width 162 height 19
click at [667, 486] on span "Save" at bounding box center [671, 491] width 16 height 10
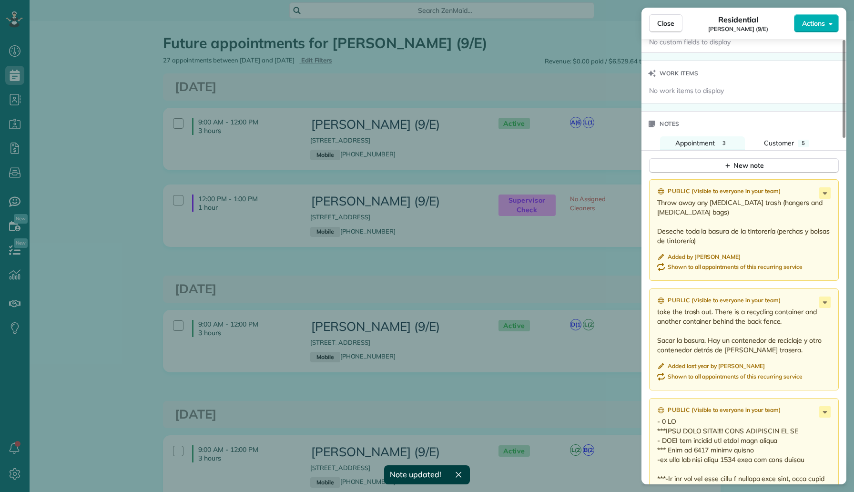
scroll to position [661, 0]
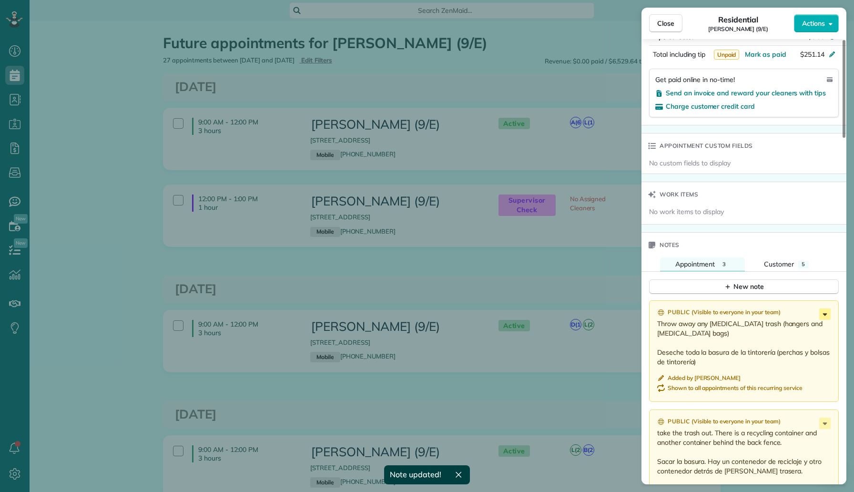
click at [822, 308] on icon at bounding box center [824, 313] width 11 height 11
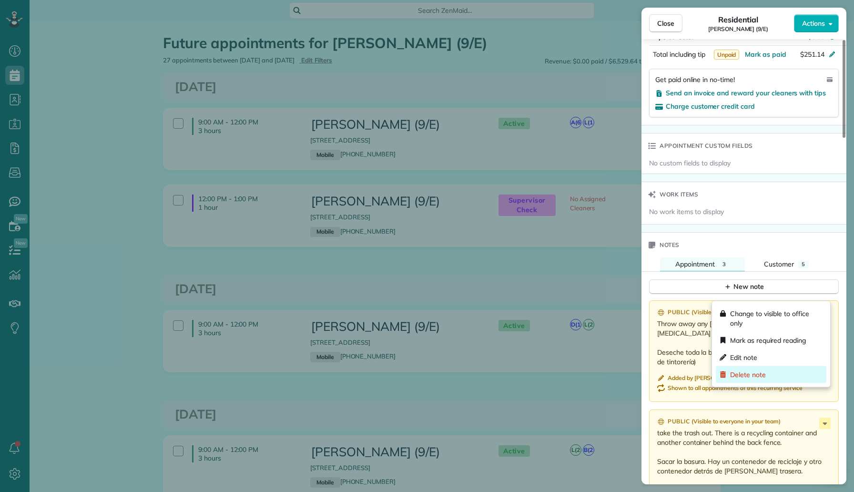
click at [755, 380] on div "Delete note" at bounding box center [771, 374] width 111 height 17
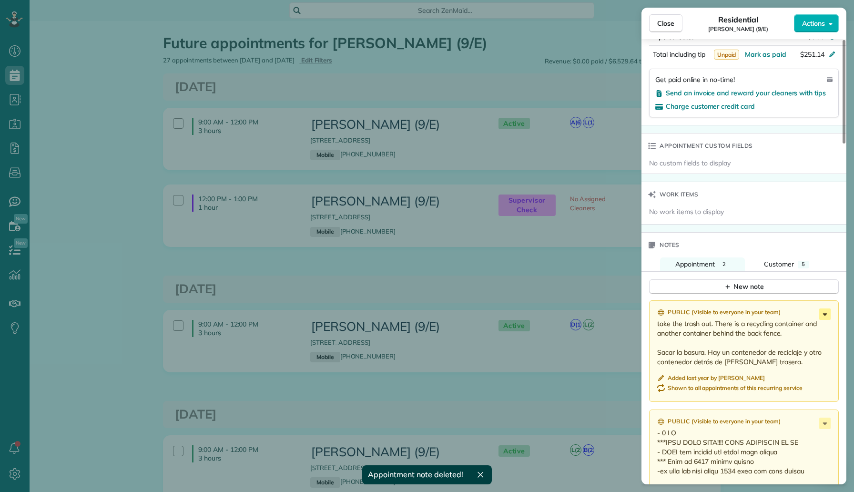
click at [826, 308] on icon at bounding box center [824, 313] width 11 height 11
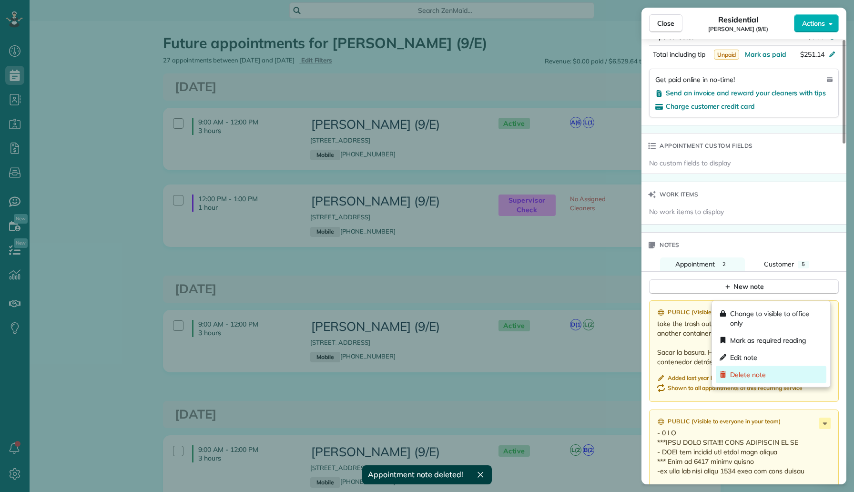
click at [755, 371] on span "Delete note" at bounding box center [748, 375] width 36 height 10
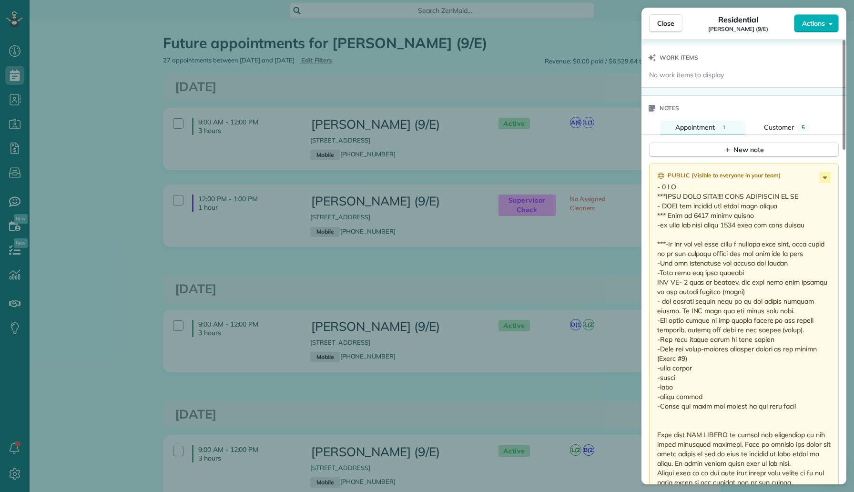
scroll to position [779, 0]
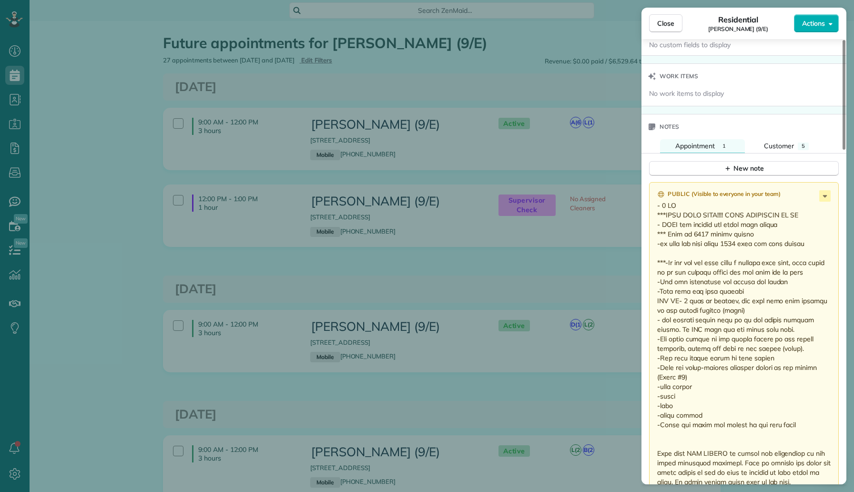
drag, startPoint x: 720, startPoint y: 209, endPoint x: 655, endPoint y: 183, distance: 70.6
click at [655, 184] on div "Public ( Visible to everyone in your team ) Added last year by Scott Roudebush …" at bounding box center [744, 484] width 190 height 605
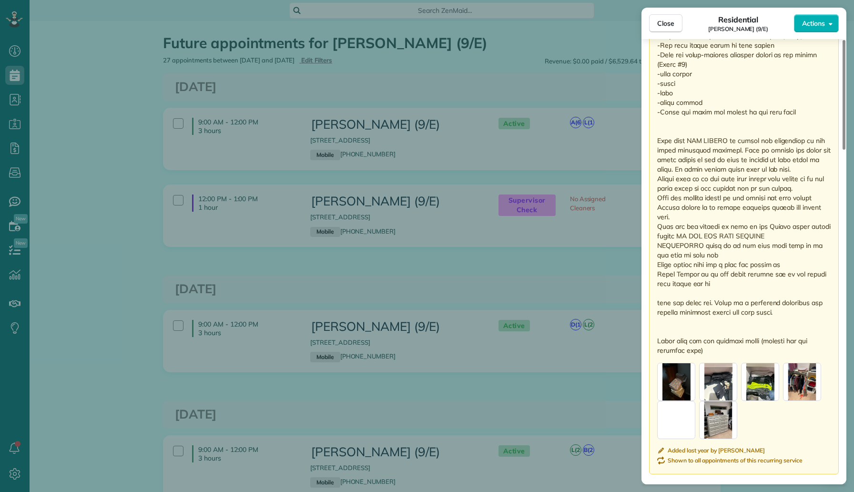
click at [742, 280] on p at bounding box center [744, 121] width 175 height 467
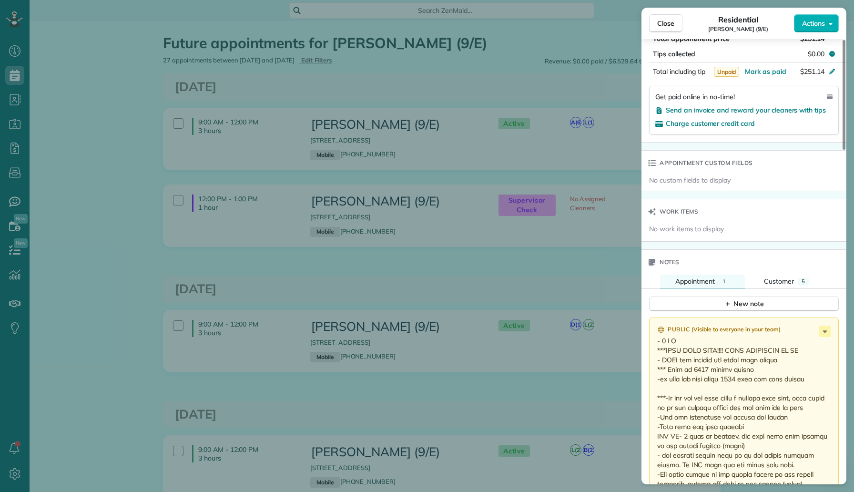
scroll to position [676, 0]
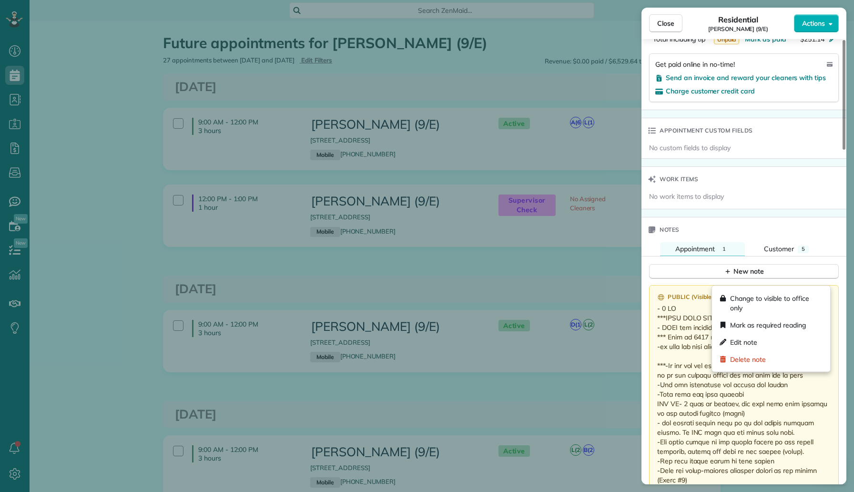
click at [822, 293] on icon at bounding box center [824, 298] width 11 height 11
click at [767, 342] on div "Edit note" at bounding box center [771, 341] width 111 height 17
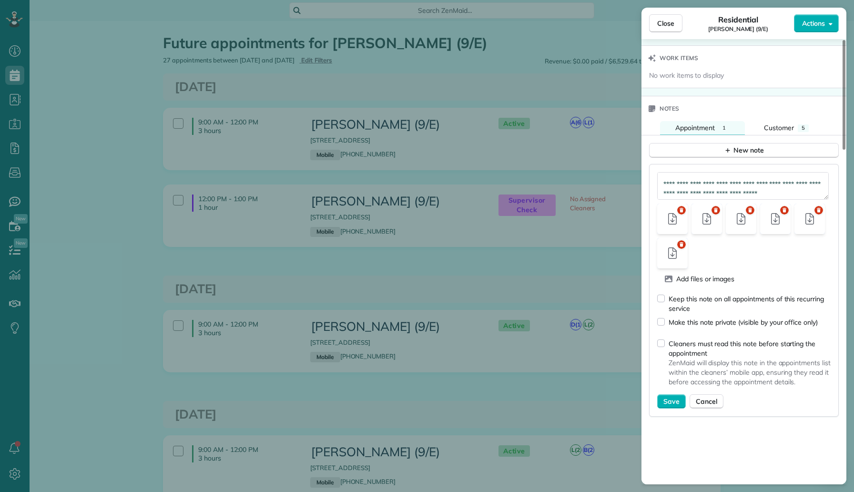
scroll to position [486, 0]
click at [755, 172] on textarea at bounding box center [743, 186] width 172 height 28
paste textarea "**********"
type textarea "**********"
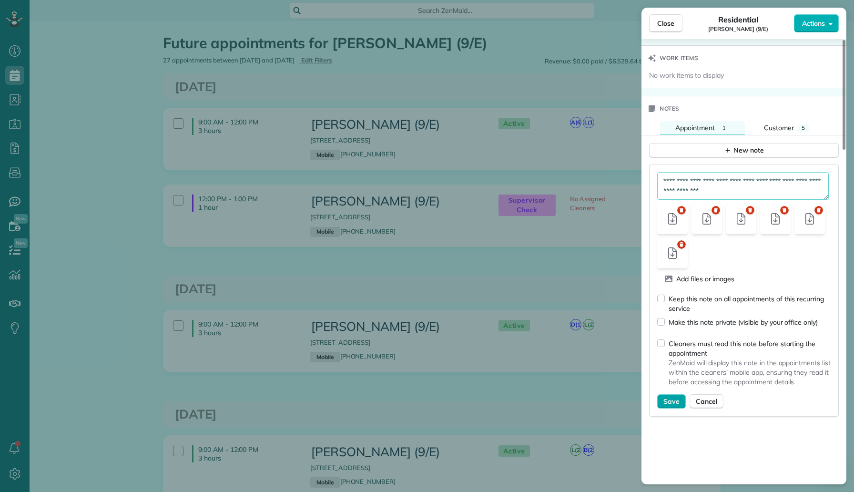
click at [671, 396] on span "Save" at bounding box center [671, 401] width 16 height 10
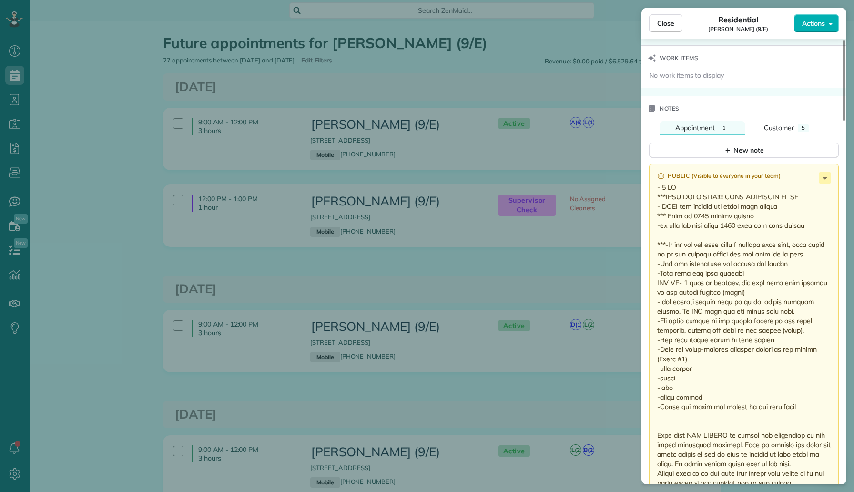
click at [101, 142] on div "Close Residential Bill Harbour (9/E) Actions Status Active Bill Harbour (9/E) ·…" at bounding box center [427, 246] width 854 height 492
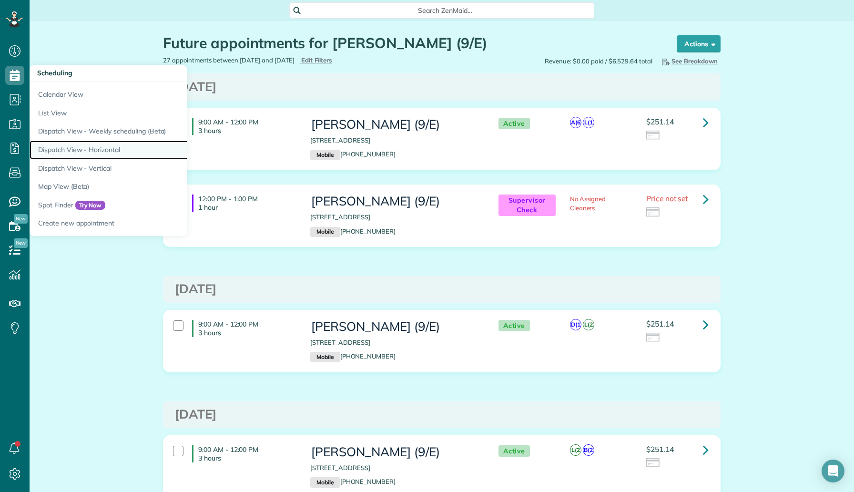
click at [79, 150] on link "Dispatch View - Horizontal" at bounding box center [149, 150] width 238 height 19
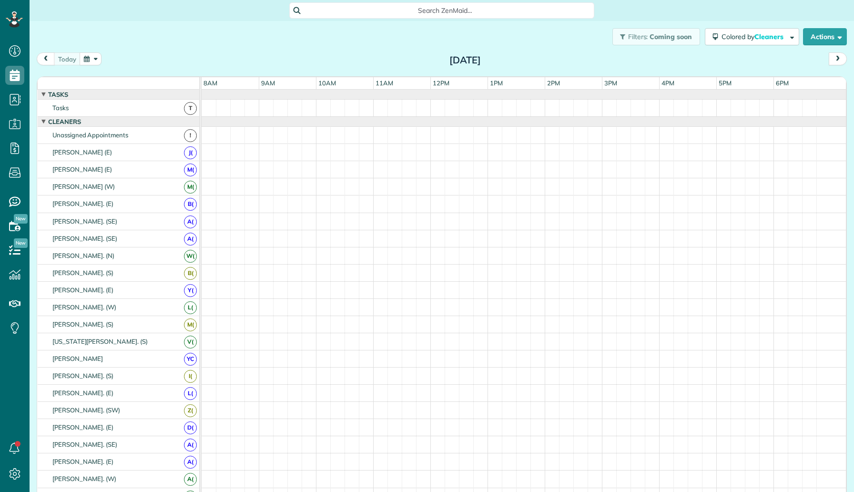
scroll to position [4, 4]
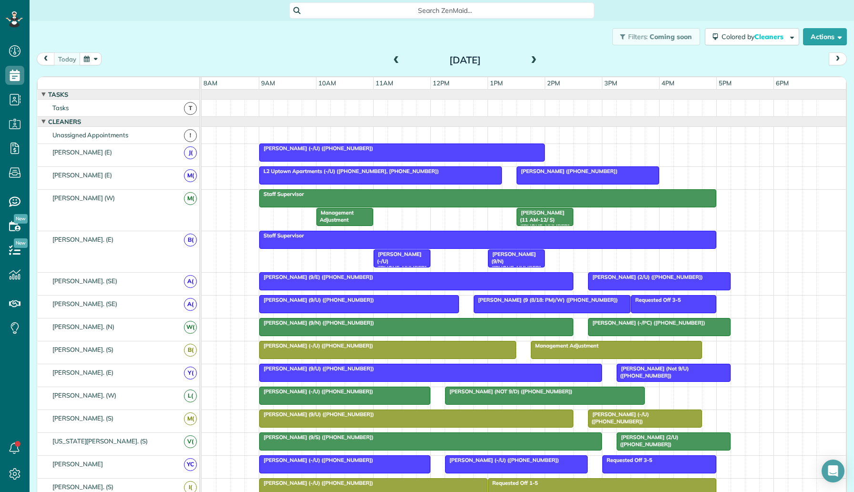
click at [321, 173] on span "L2 Uptown Apartments (-/U) ([PHONE_NUMBER], [PHONE_NUMBER])" at bounding box center [349, 171] width 181 height 7
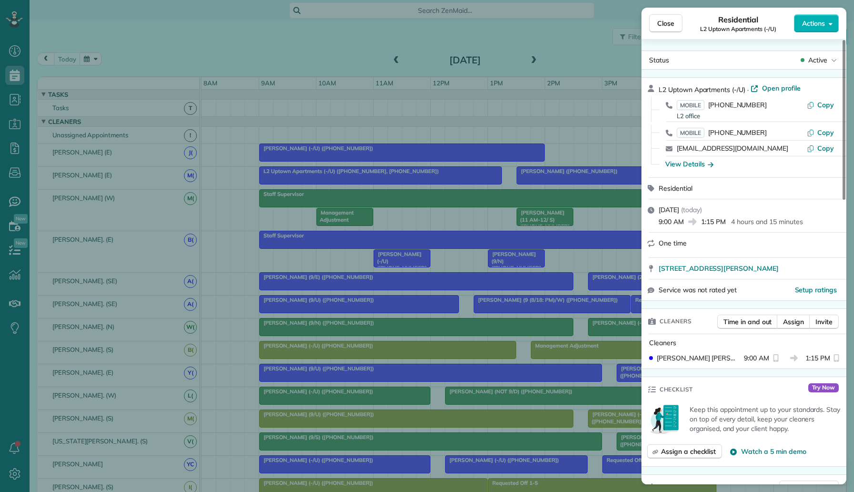
click at [96, 44] on div "Close Residential L2 Uptown Apartments (-/U) Actions Status Active L2 Uptown Ap…" at bounding box center [427, 246] width 854 height 492
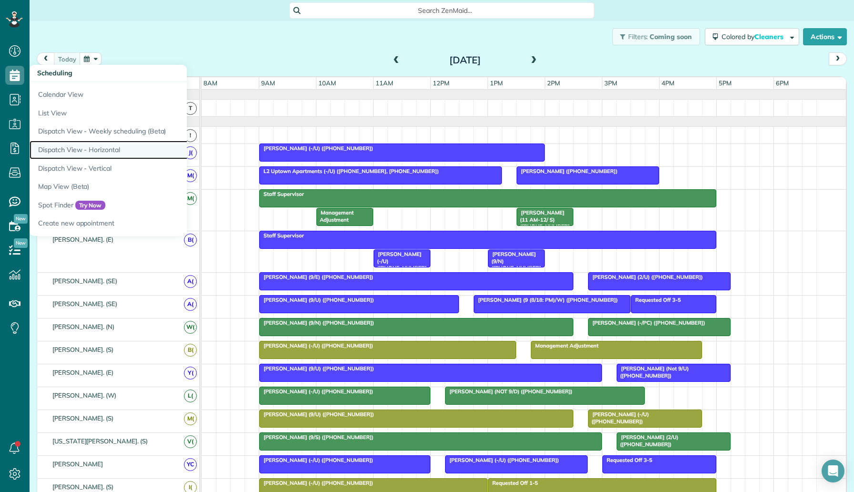
click at [97, 143] on link "Dispatch View - Horizontal" at bounding box center [149, 150] width 238 height 19
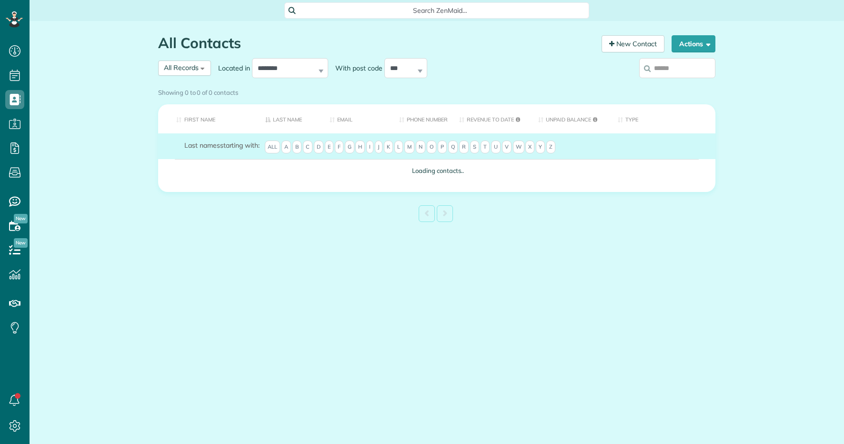
scroll to position [4, 4]
click at [656, 66] on input "search" at bounding box center [677, 68] width 76 height 20
paste input "**********"
type input "**********"
click at [672, 84] on div "Showing 0 to 0 of 0 contacts" at bounding box center [437, 92] width 572 height 17
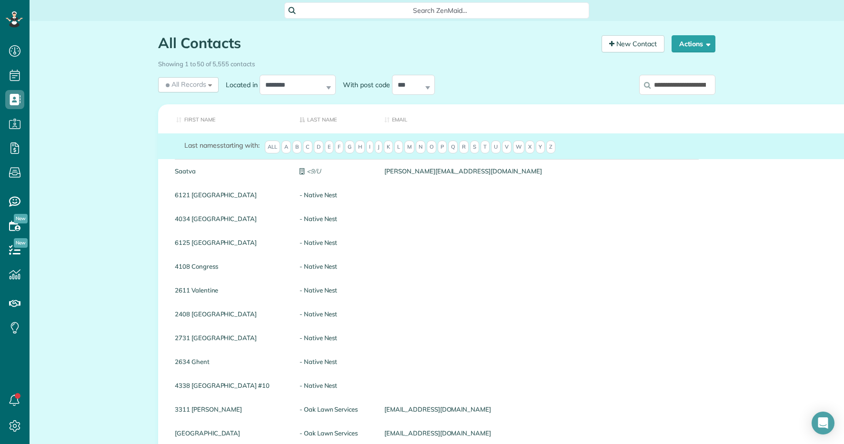
click at [666, 88] on input "**********" at bounding box center [677, 85] width 76 height 20
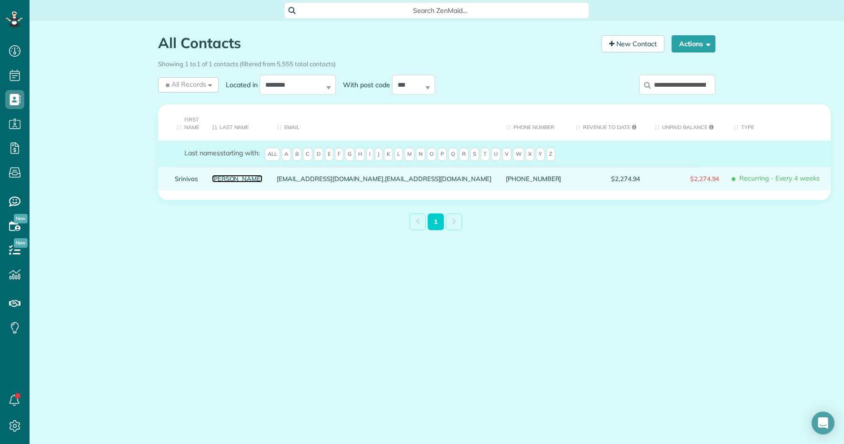
click at [226, 177] on link "[PERSON_NAME]" at bounding box center [237, 178] width 51 height 7
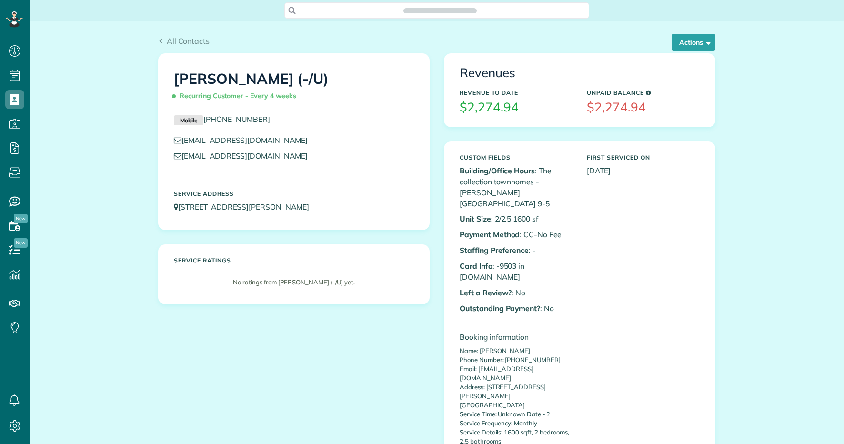
scroll to position [4, 4]
click at [704, 30] on div "All Contacts Actions Edit Add Appointment Recent Activity Send Email Update Cus…" at bounding box center [437, 37] width 572 height 32
click at [699, 40] on button "Actions" at bounding box center [694, 42] width 44 height 17
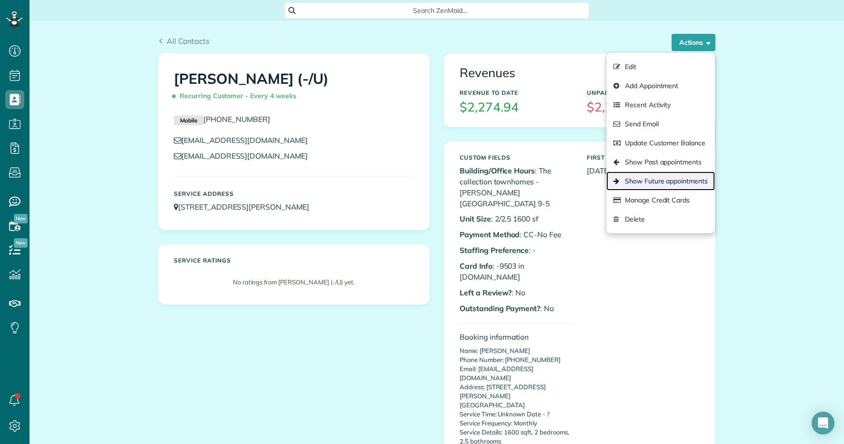
click at [647, 179] on link "Show Future appointments" at bounding box center [660, 181] width 109 height 19
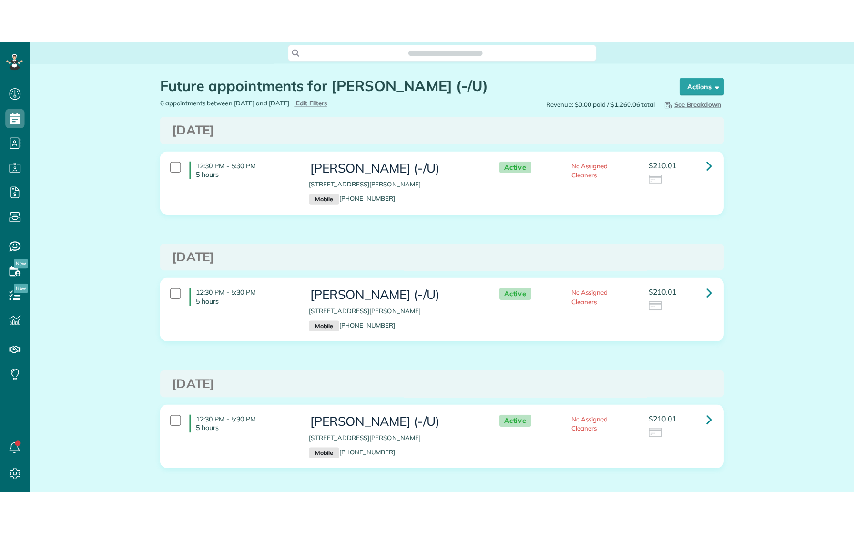
scroll to position [4, 4]
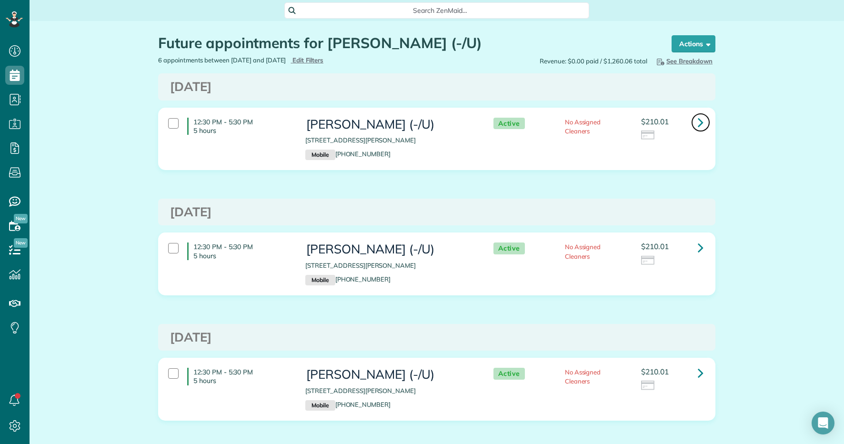
click at [695, 124] on link at bounding box center [700, 122] width 19 height 19
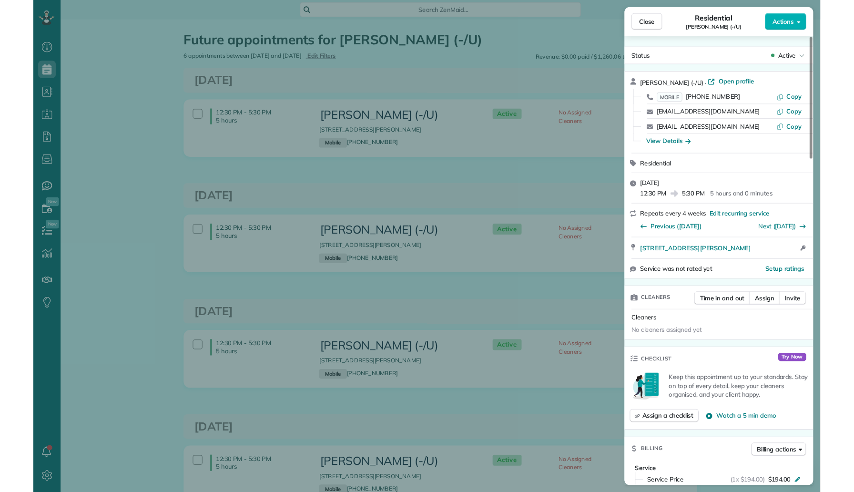
scroll to position [492, 30]
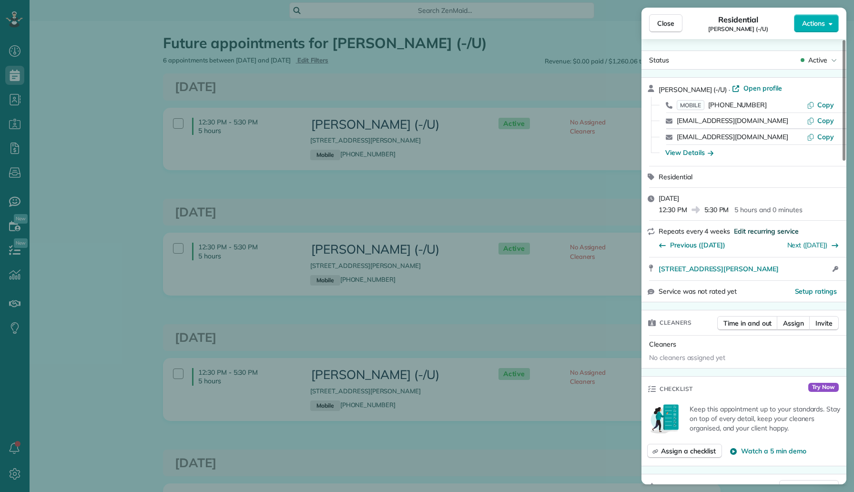
click at [758, 231] on span "Edit recurring service" at bounding box center [766, 231] width 65 height 10
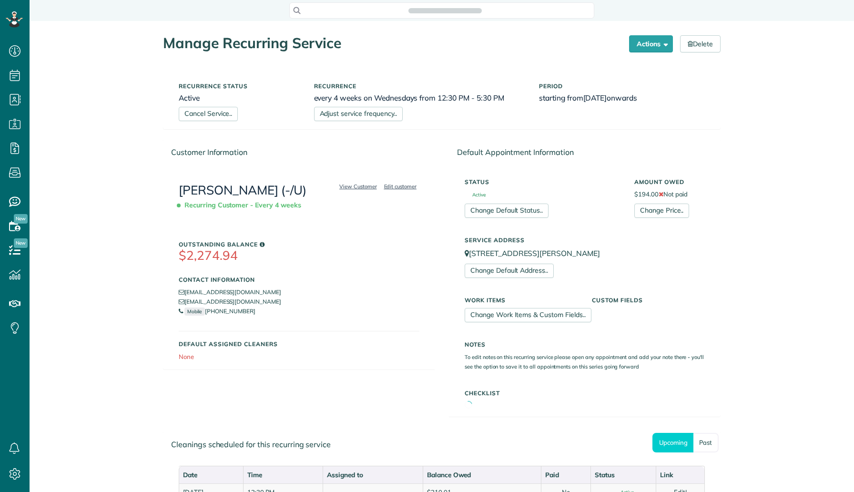
scroll to position [4, 4]
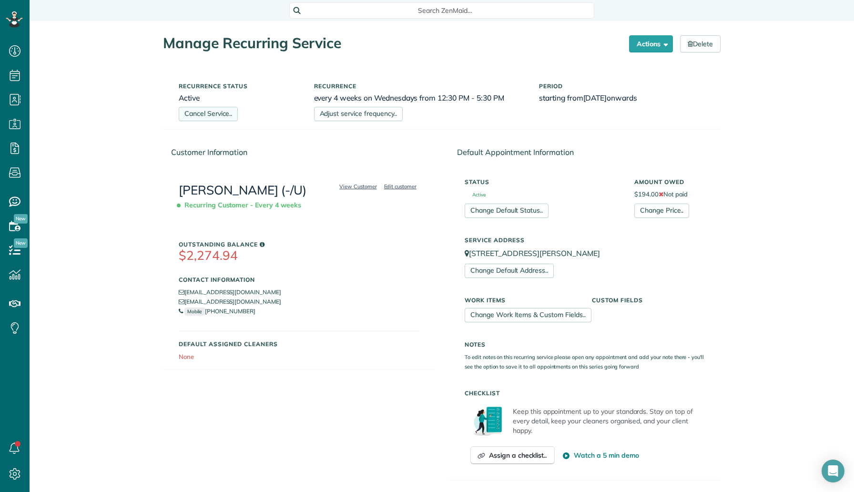
click at [192, 112] on link "Cancel Service.." at bounding box center [208, 114] width 59 height 14
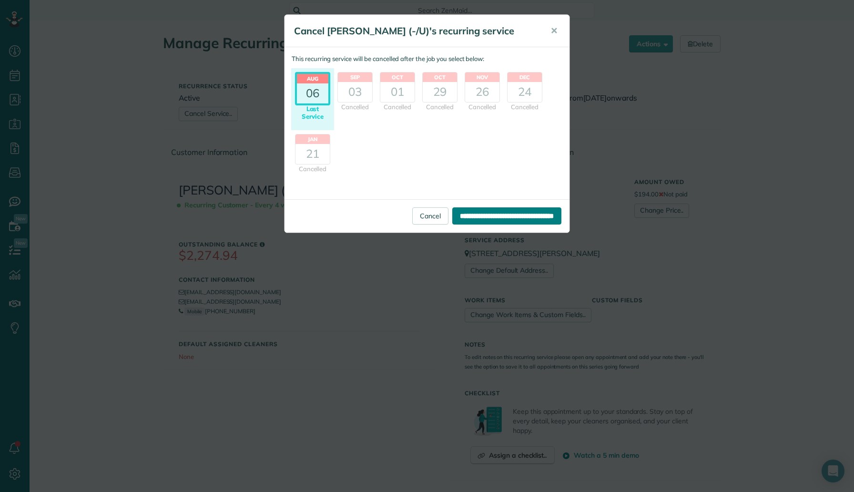
click at [456, 210] on input "**********" at bounding box center [506, 215] width 109 height 17
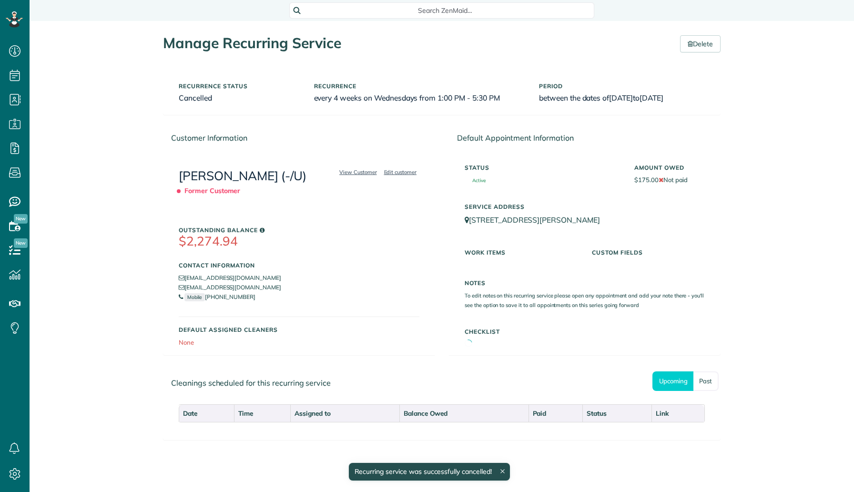
scroll to position [4, 4]
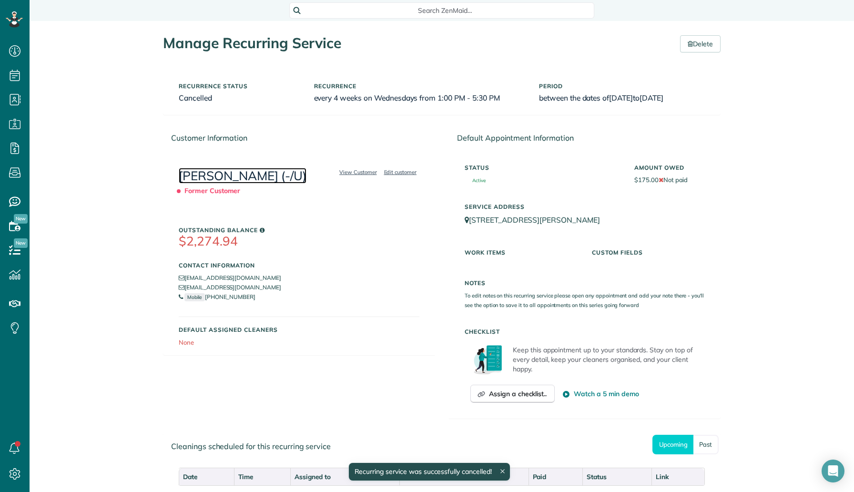
click at [266, 176] on link "[PERSON_NAME] (-/U)" at bounding box center [243, 176] width 128 height 16
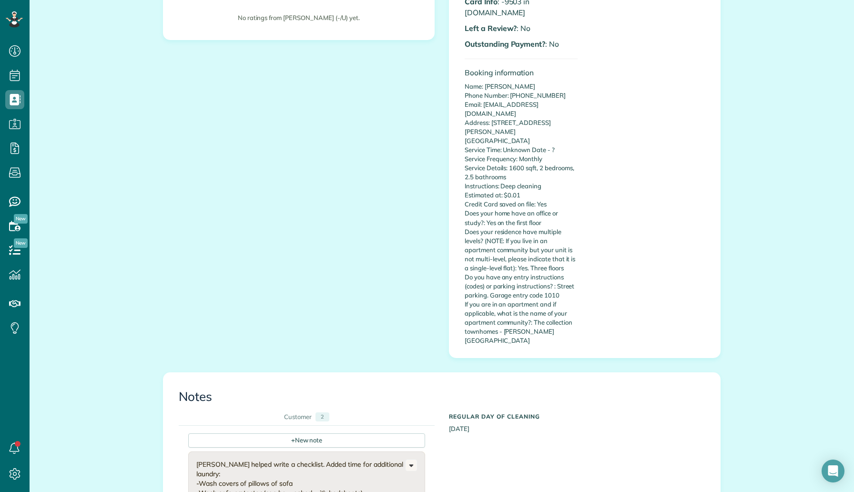
scroll to position [313, 0]
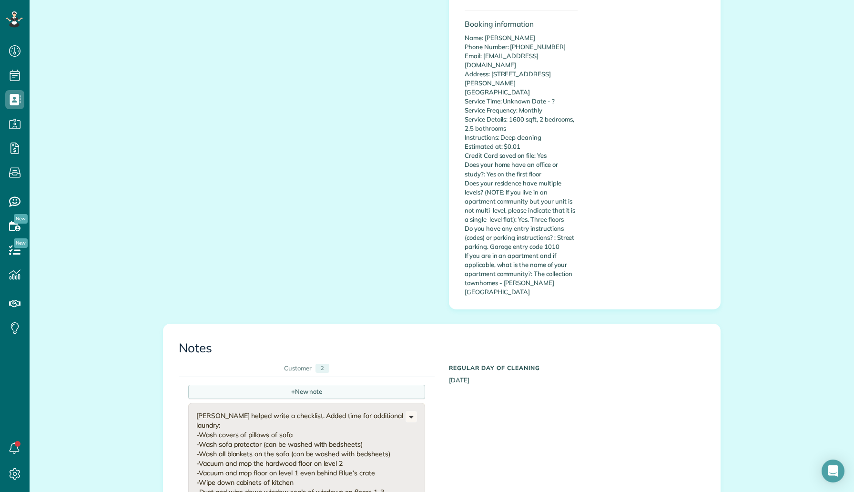
click at [256, 384] on div "+ New note" at bounding box center [306, 391] width 237 height 14
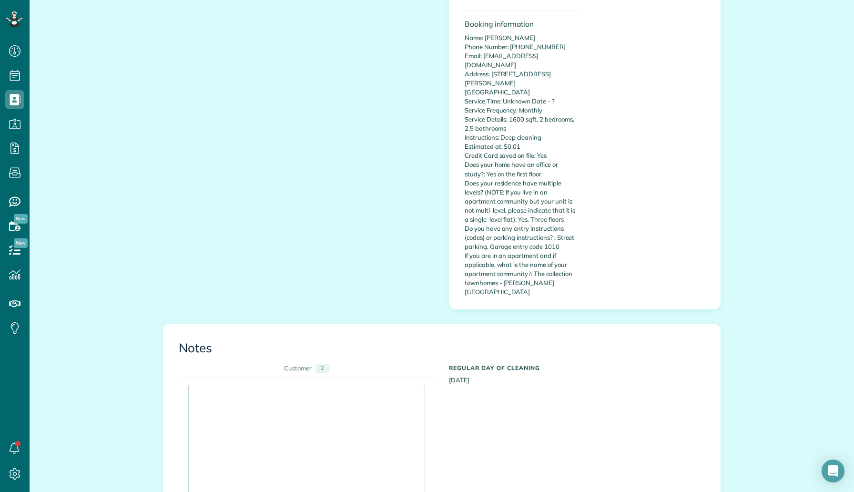
click at [251, 385] on div at bounding box center [307, 440] width 236 height 110
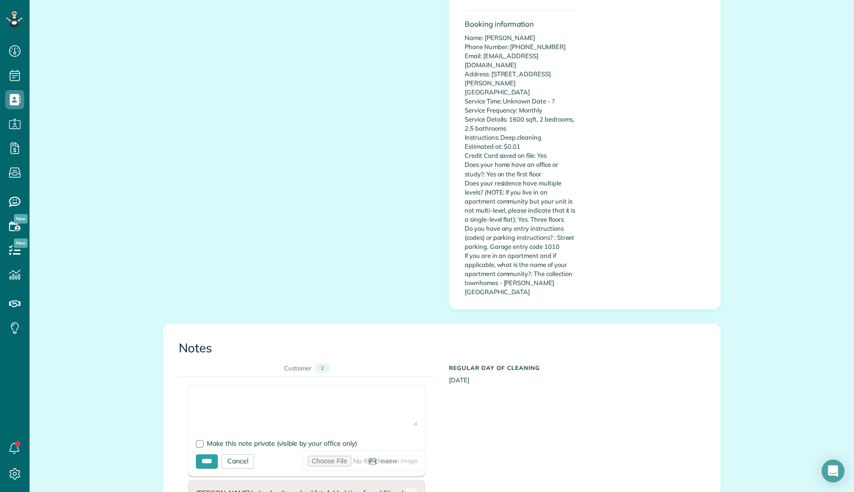
click at [251, 392] on textarea at bounding box center [307, 408] width 222 height 33
type textarea "**********"
click at [225, 439] on span "Make this note private (visible by your office only)" at bounding box center [282, 443] width 150 height 9
click at [207, 454] on input "****" at bounding box center [207, 461] width 22 height 14
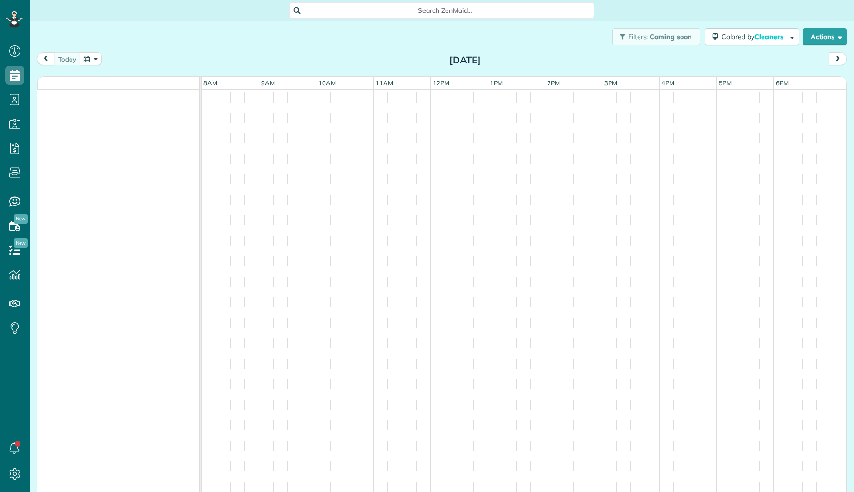
scroll to position [4, 4]
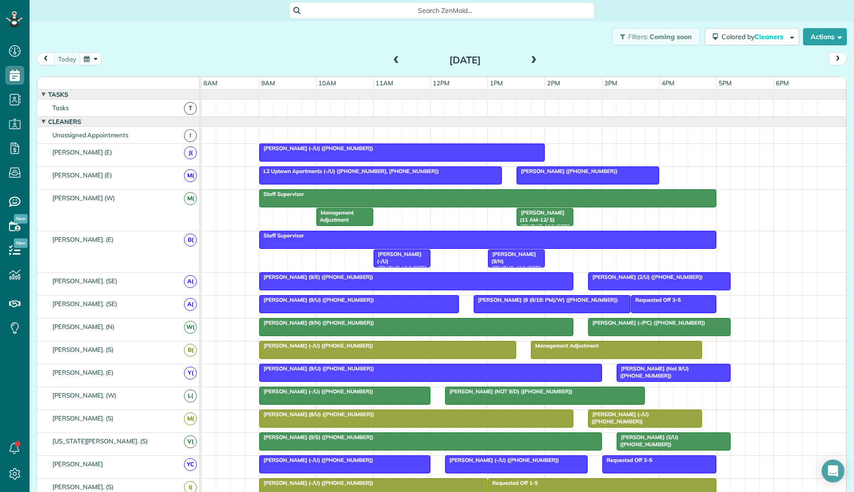
click at [534, 63] on span at bounding box center [533, 60] width 10 height 9
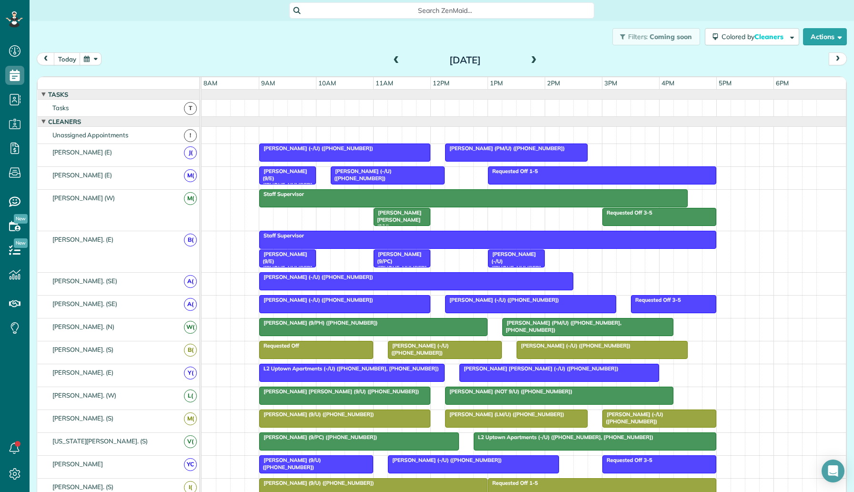
click at [298, 258] on span "[PERSON_NAME] (9/E) ([PHONE_NUMBER])" at bounding box center [285, 264] width 53 height 27
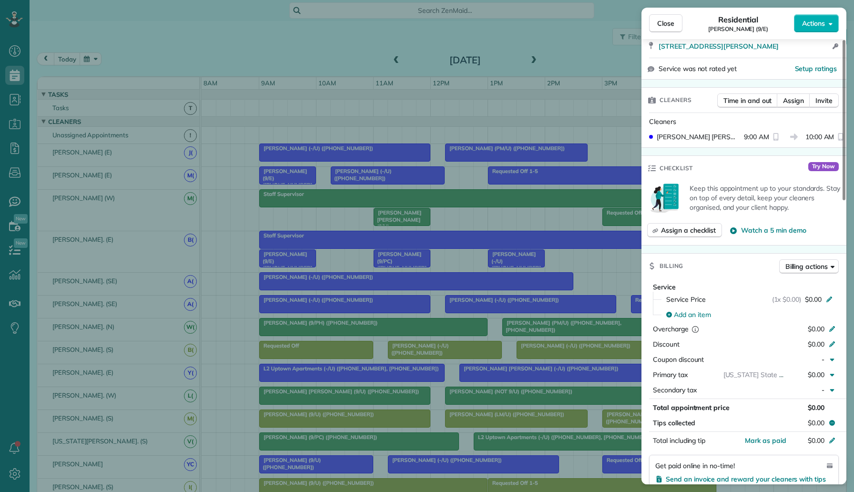
scroll to position [694, 0]
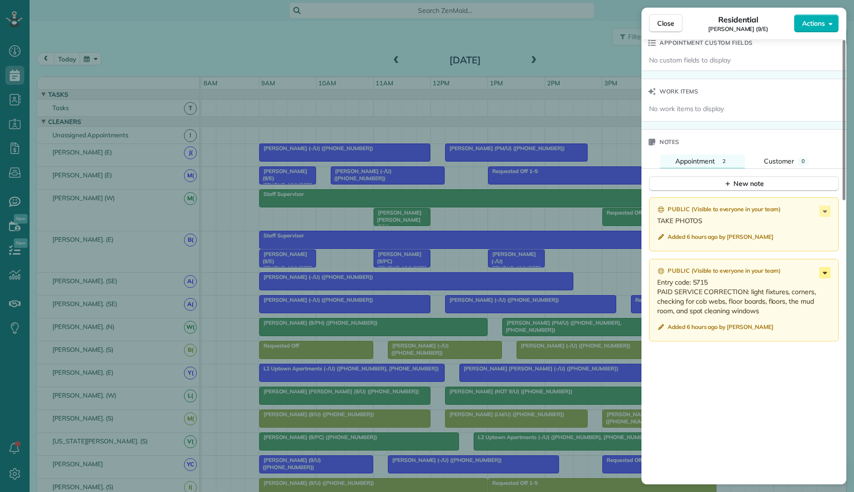
click at [822, 267] on icon at bounding box center [824, 272] width 11 height 11
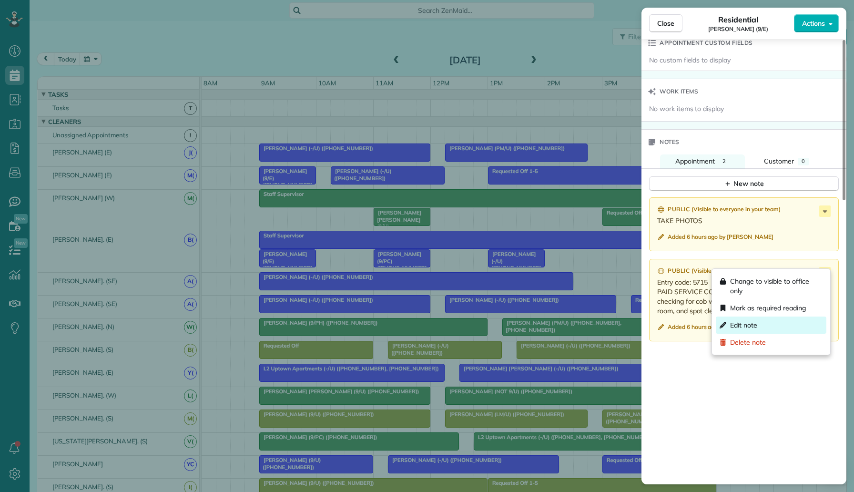
click at [771, 320] on div "Edit note" at bounding box center [771, 324] width 111 height 17
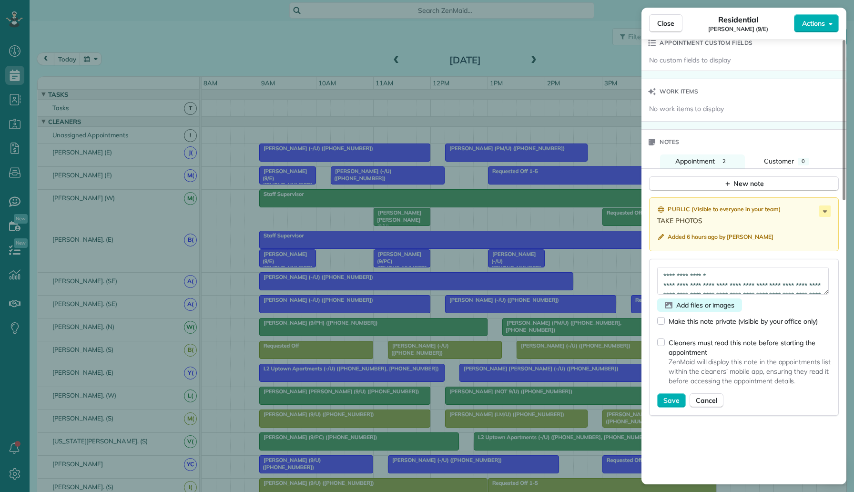
click at [697, 300] on span "Add files or images" at bounding box center [705, 305] width 58 height 10
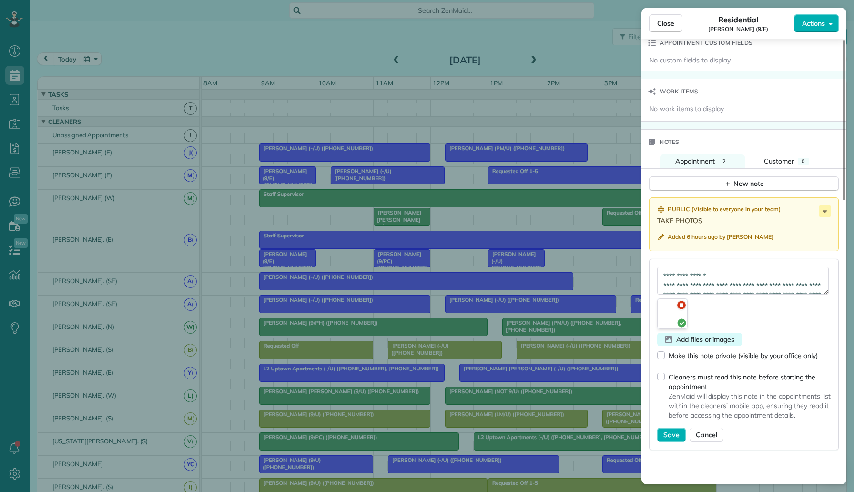
click at [677, 334] on span "Add files or images" at bounding box center [705, 339] width 58 height 10
click at [718, 334] on span "Add files or images" at bounding box center [705, 339] width 58 height 10
click at [691, 334] on span "Add files or images" at bounding box center [705, 339] width 58 height 10
click at [707, 334] on span "Add files or images" at bounding box center [705, 339] width 58 height 10
click at [712, 334] on span "Add files or images" at bounding box center [705, 339] width 58 height 10
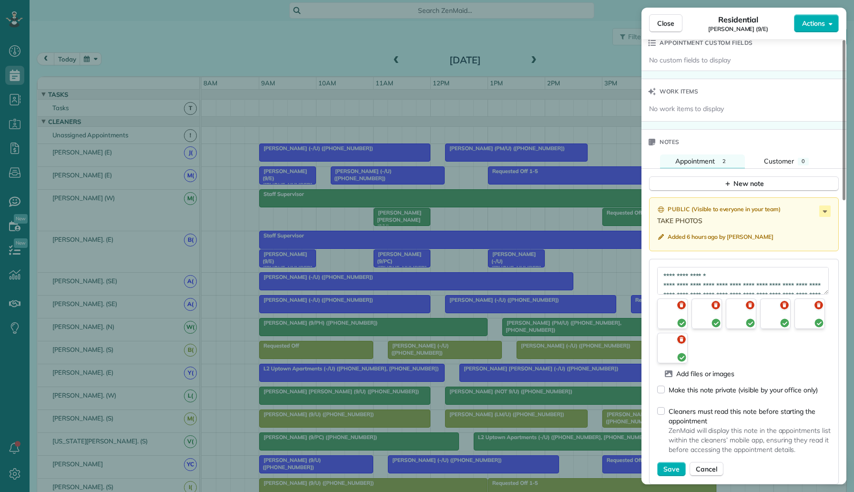
click at [707, 381] on div "Make this note private (visible by your office only)" at bounding box center [737, 391] width 161 height 21
click at [707, 369] on span "Add files or images" at bounding box center [705, 374] width 58 height 10
click at [700, 369] on span "Add files or images" at bounding box center [705, 374] width 58 height 10
click at [671, 464] on span "Save" at bounding box center [671, 469] width 16 height 10
type textarea "**********"
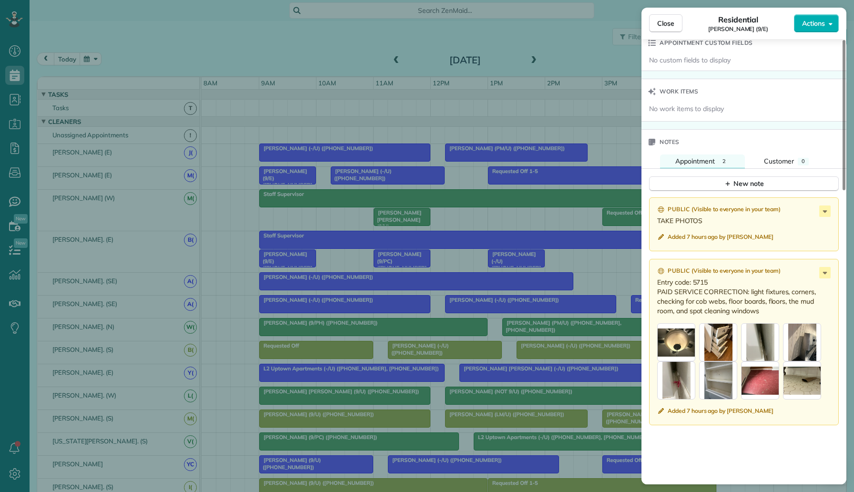
click at [446, 258] on div "Close Residential Anna Wood (9/E) Actions Status Supervisor Check Anna Wood (9/…" at bounding box center [427, 246] width 854 height 492
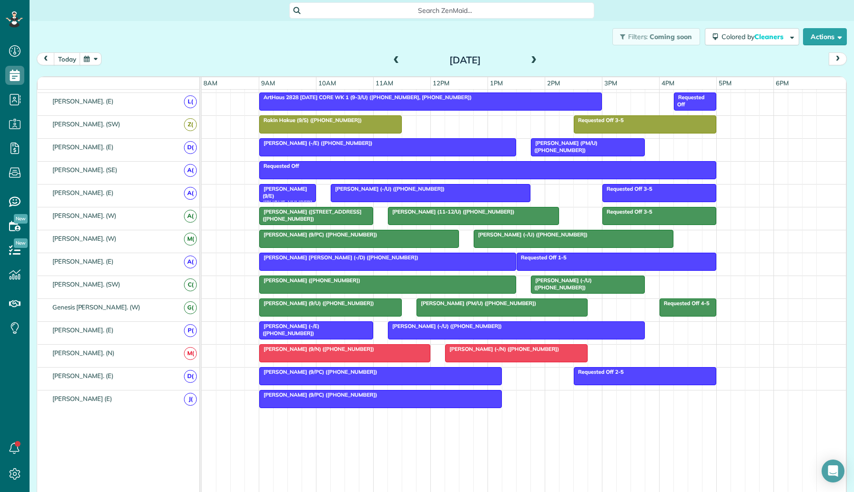
scroll to position [440, 0]
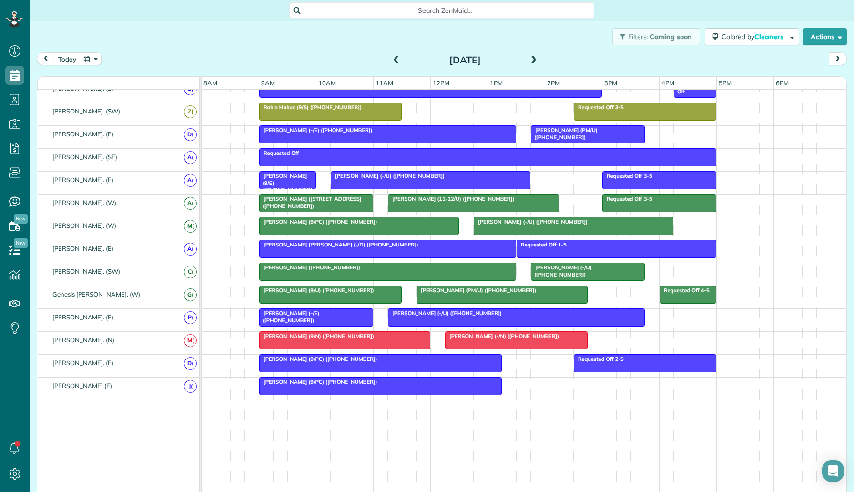
click at [92, 61] on button "button" at bounding box center [91, 58] width 22 height 13
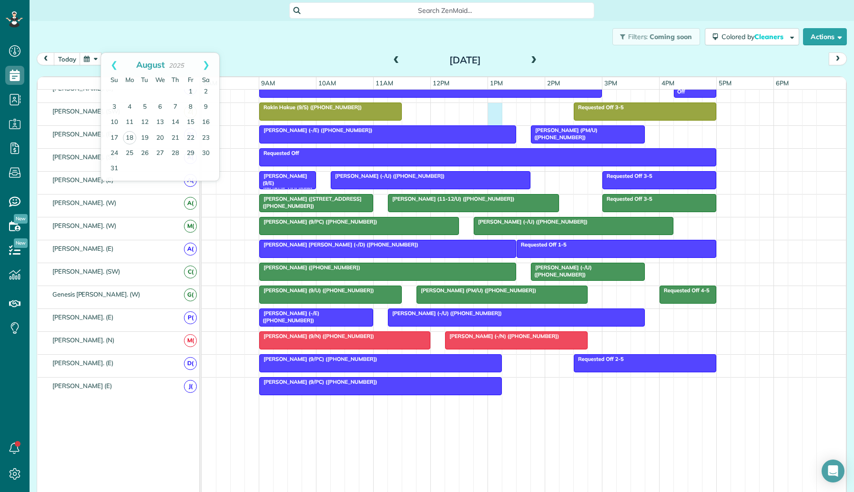
click at [493, 120] on div "Requested Off 3-5 Rakin Hakue (9/S) (+14692688627)" at bounding box center [524, 114] width 644 height 22
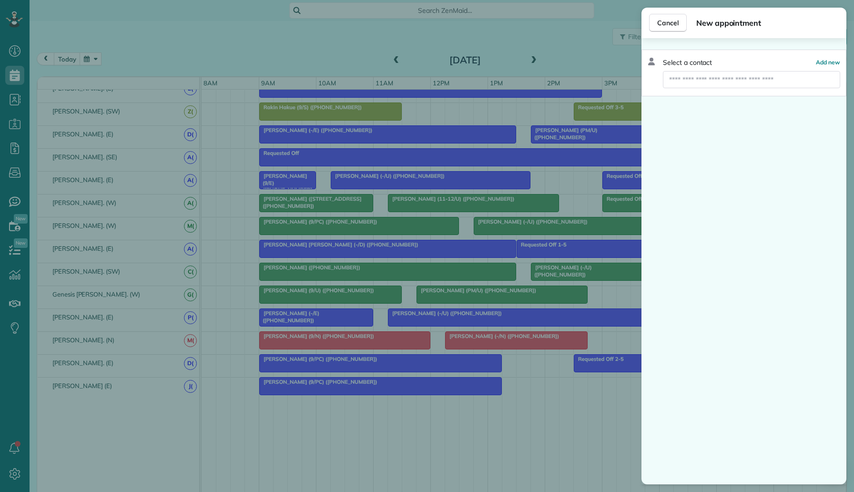
click at [486, 128] on div "Cancel New appointment Select a contact Add new" at bounding box center [427, 246] width 854 height 492
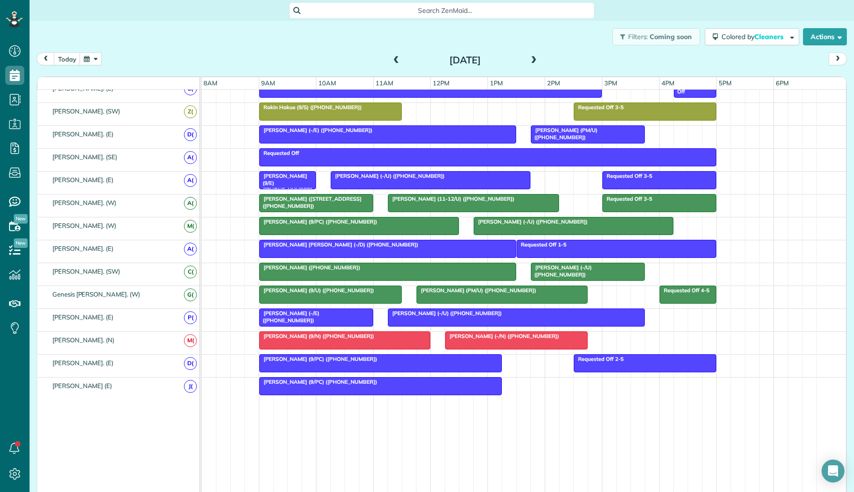
click at [354, 268] on div "Lindsay Lightman (+15204008539)" at bounding box center [387, 267] width 251 height 7
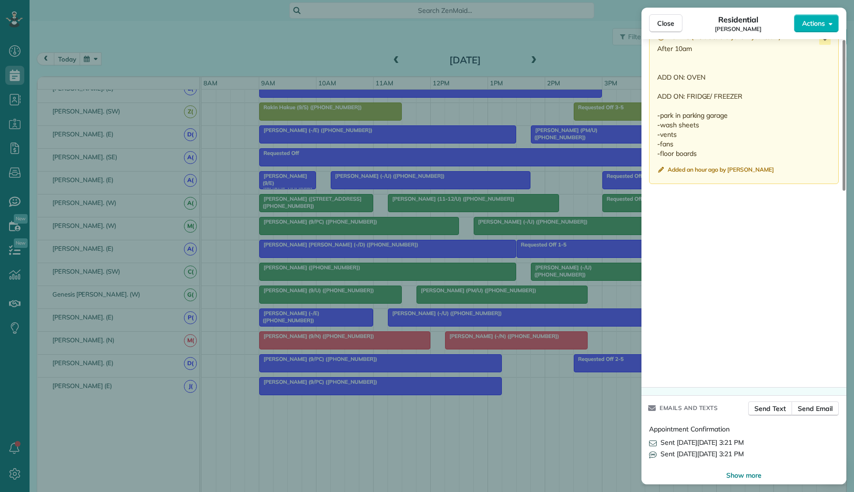
scroll to position [856, 0]
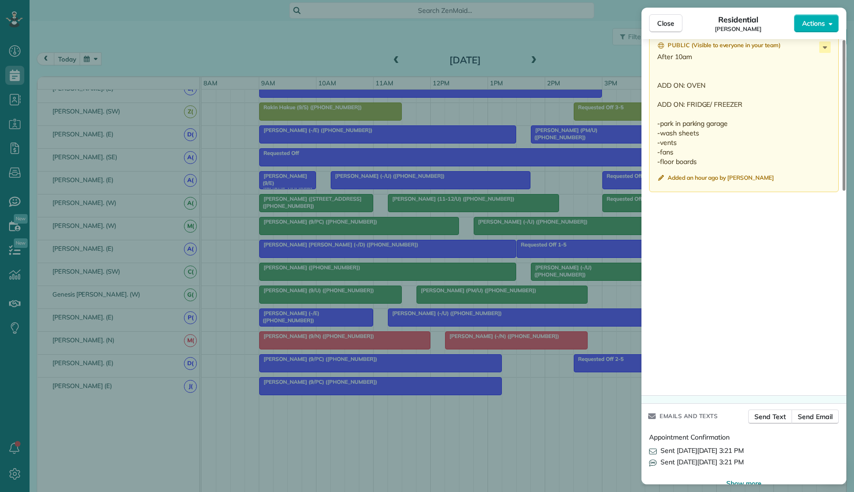
click at [496, 375] on div "Close Residential Lindsay Lightman Actions Status Active Lindsay Lightman · Ope…" at bounding box center [427, 246] width 854 height 492
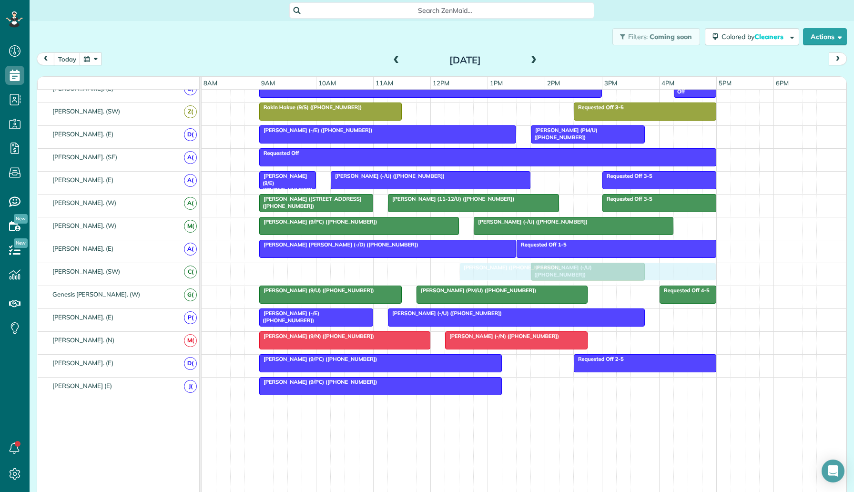
drag, startPoint x: 478, startPoint y: 274, endPoint x: 671, endPoint y: 276, distance: 193.0
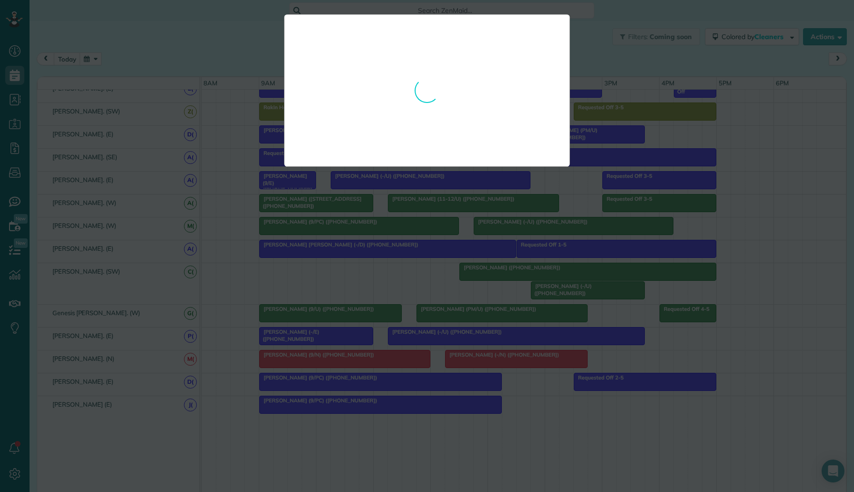
click at [613, 306] on div at bounding box center [427, 246] width 854 height 492
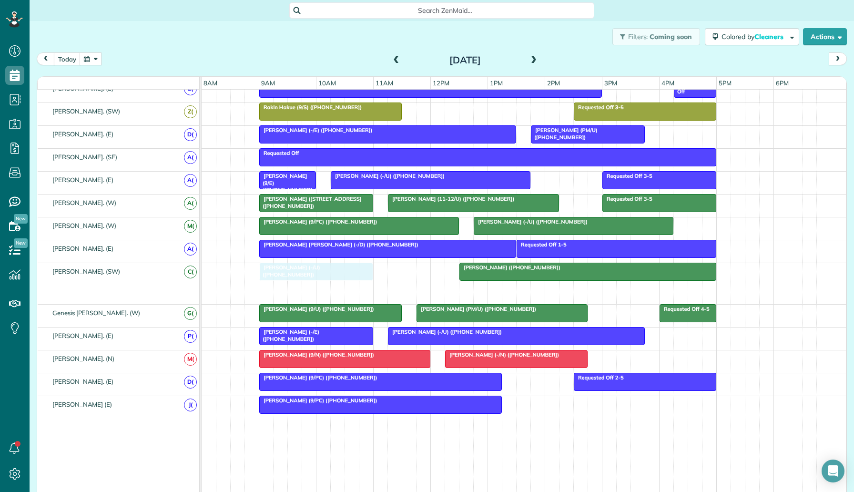
drag, startPoint x: 577, startPoint y: 292, endPoint x: 303, endPoint y: 279, distance: 274.3
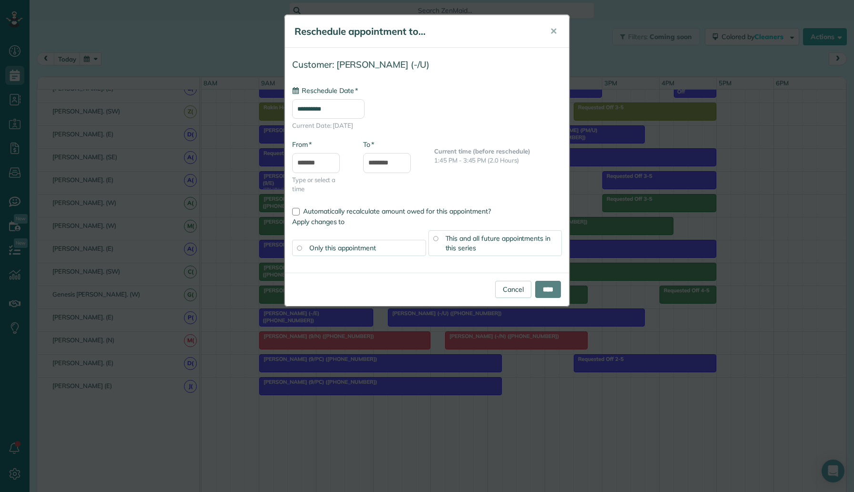
type input "**********"
click at [556, 292] on input "****" at bounding box center [548, 289] width 26 height 17
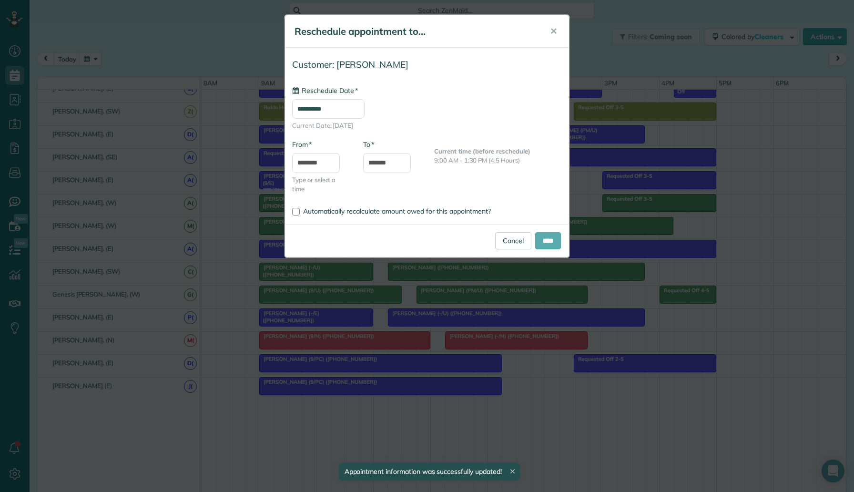
type input "**********"
click at [556, 248] on input "****" at bounding box center [548, 240] width 26 height 17
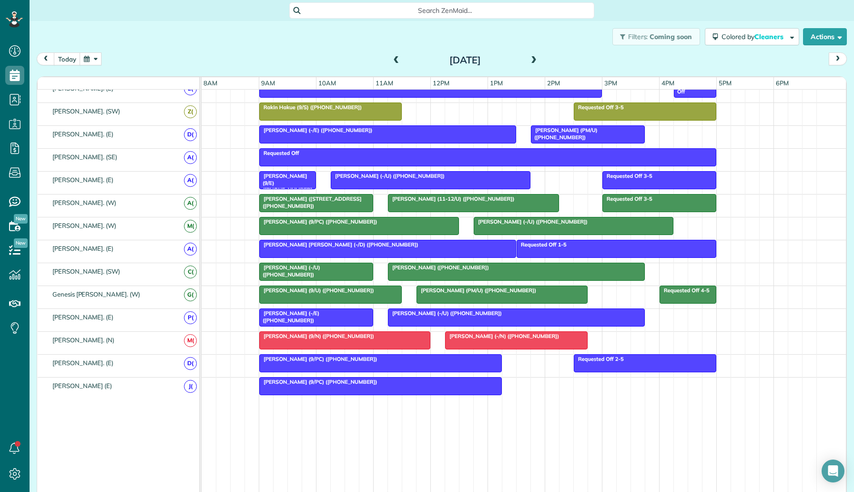
click at [534, 59] on span at bounding box center [533, 60] width 10 height 9
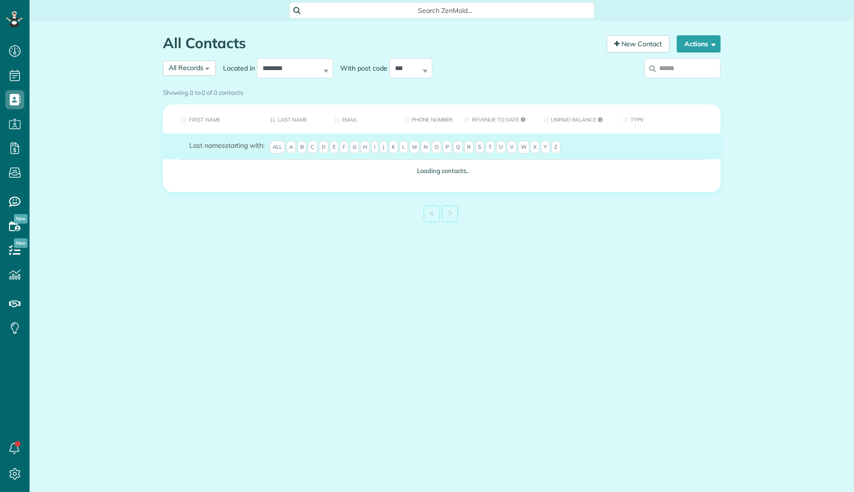
scroll to position [4, 4]
click at [670, 65] on input "search" at bounding box center [682, 68] width 76 height 20
click at [679, 84] on div "Showing 0 to 0 of 0 contacts" at bounding box center [442, 92] width 572 height 17
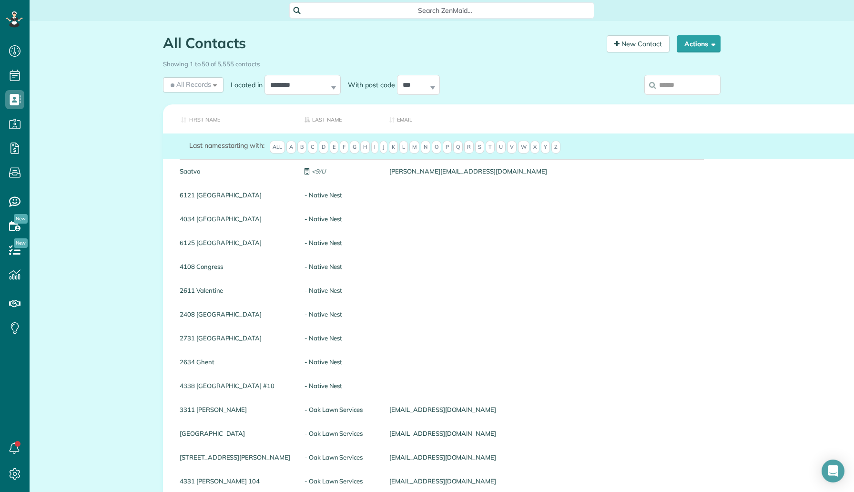
click at [674, 90] on input "search" at bounding box center [682, 85] width 76 height 20
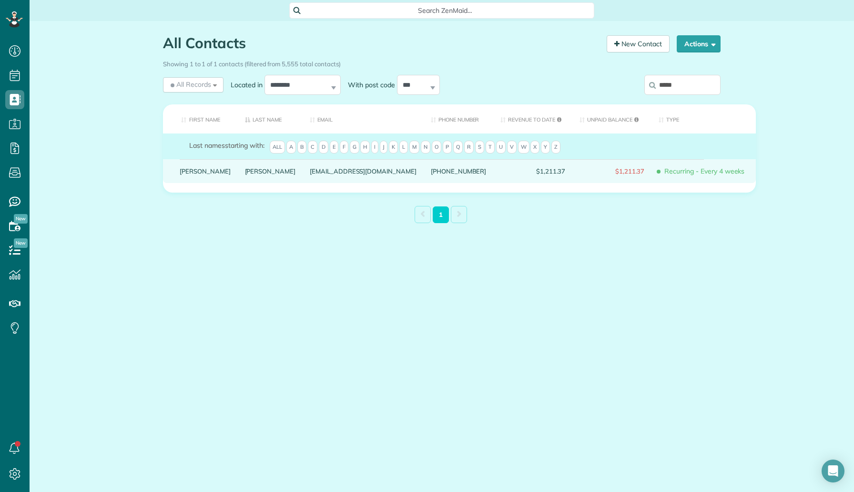
type input "*****"
click at [245, 174] on link "[PERSON_NAME]" at bounding box center [270, 171] width 51 height 7
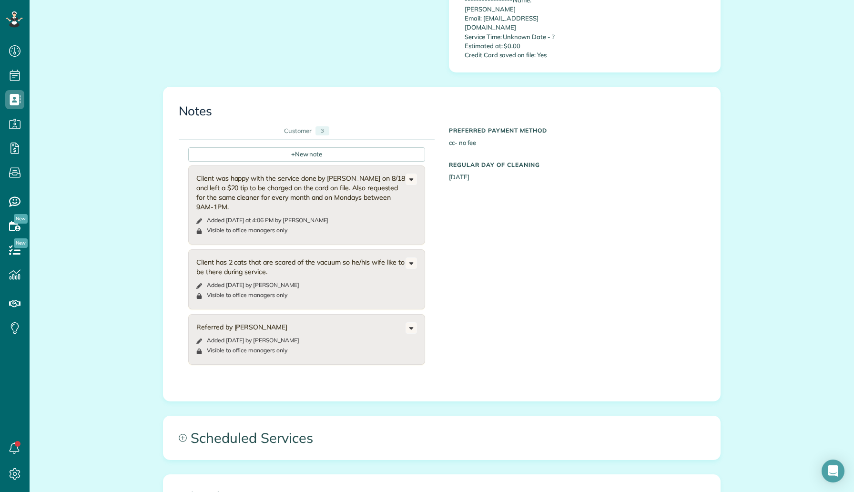
scroll to position [462, 0]
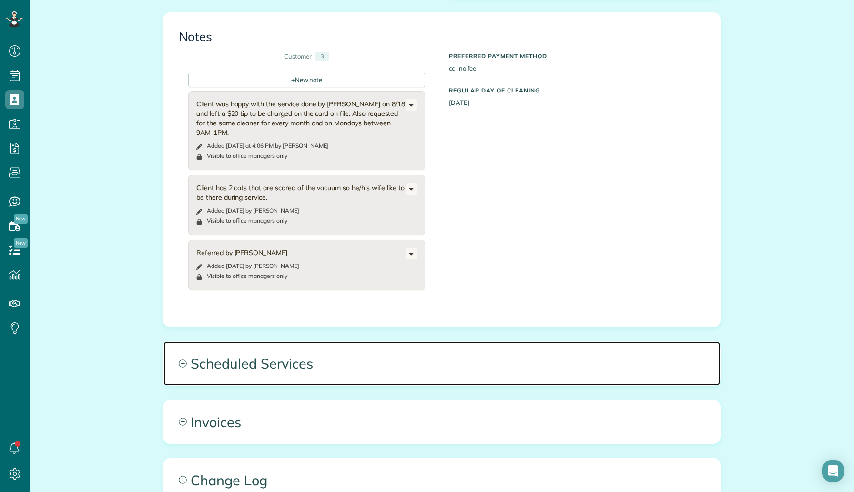
click at [259, 342] on span "Scheduled Services" at bounding box center [441, 363] width 556 height 43
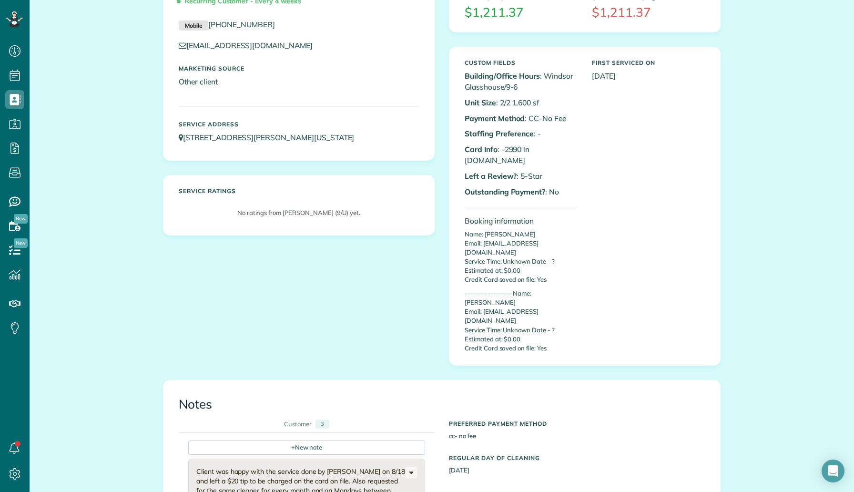
scroll to position [0, 0]
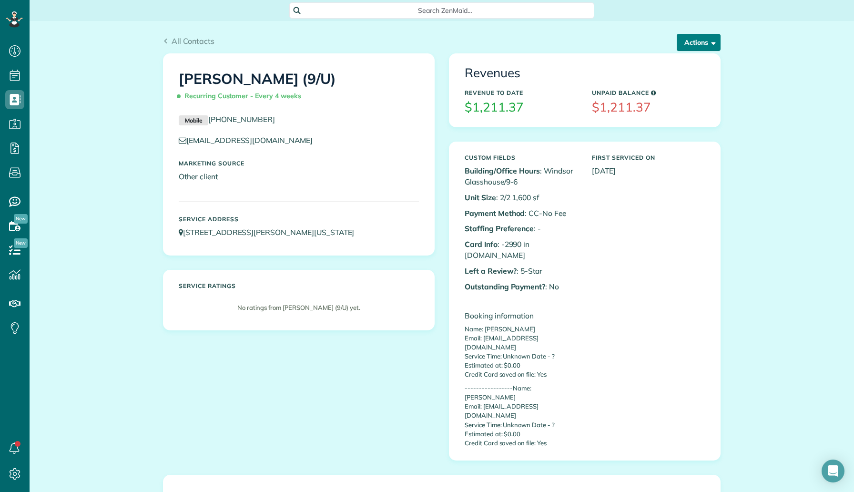
click at [705, 44] on button "Actions" at bounding box center [699, 42] width 44 height 17
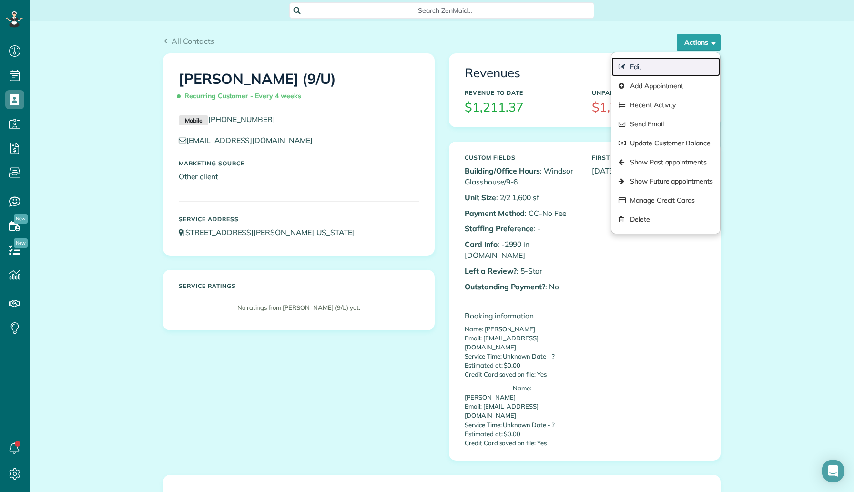
click at [683, 64] on link "Edit" at bounding box center [665, 66] width 109 height 19
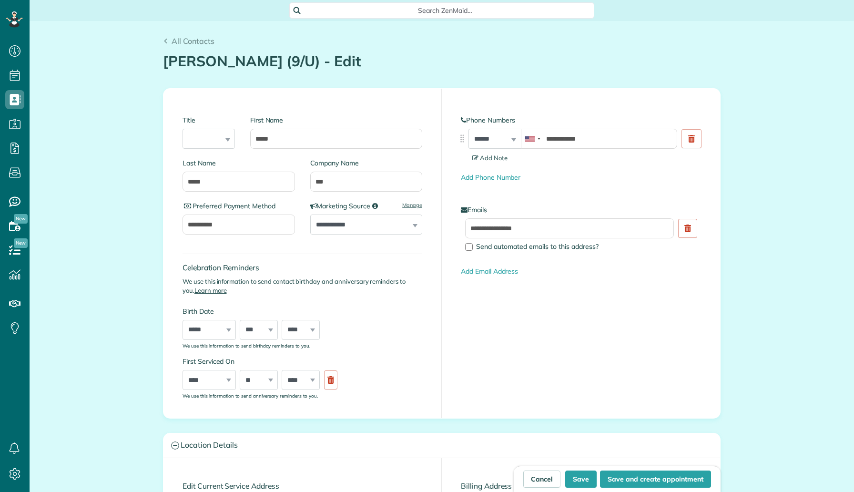
scroll to position [4, 4]
type input "**********"
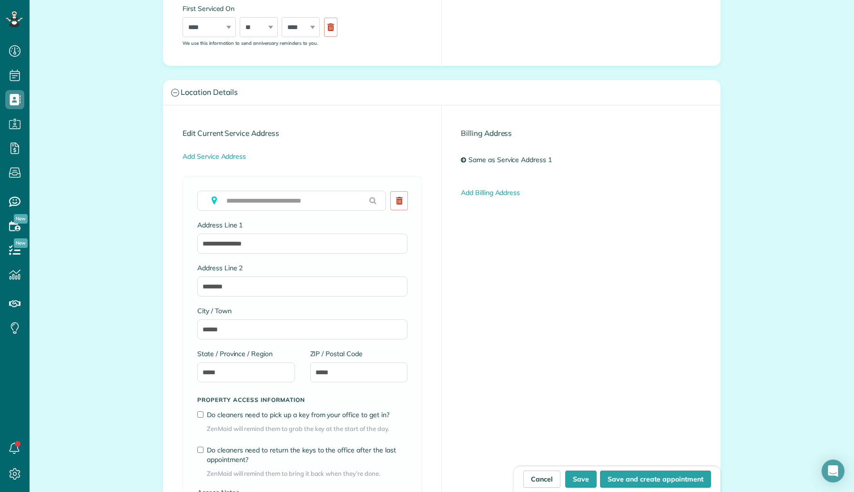
scroll to position [655, 0]
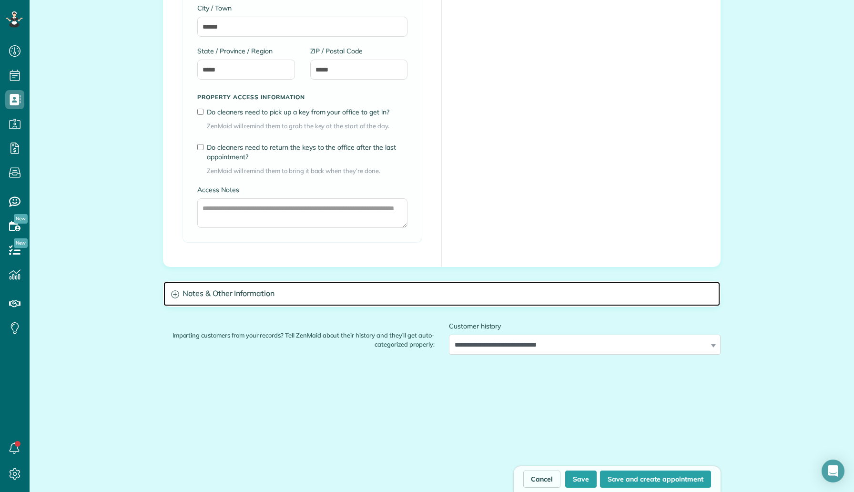
click at [232, 297] on h3 "Notes & Other Information" at bounding box center [441, 294] width 556 height 24
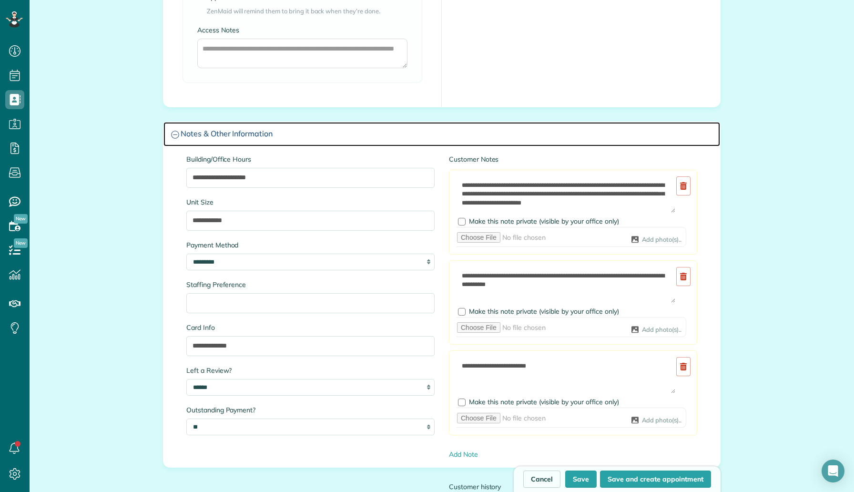
scroll to position [817, 0]
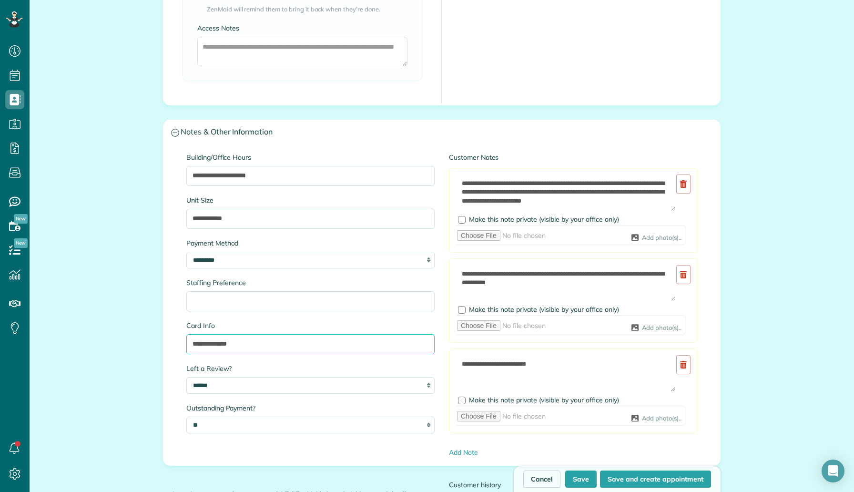
click at [260, 346] on input "**********" at bounding box center [310, 344] width 248 height 20
type input "**********"
click at [578, 476] on button "Save" at bounding box center [580, 478] width 31 height 17
type input "**********"
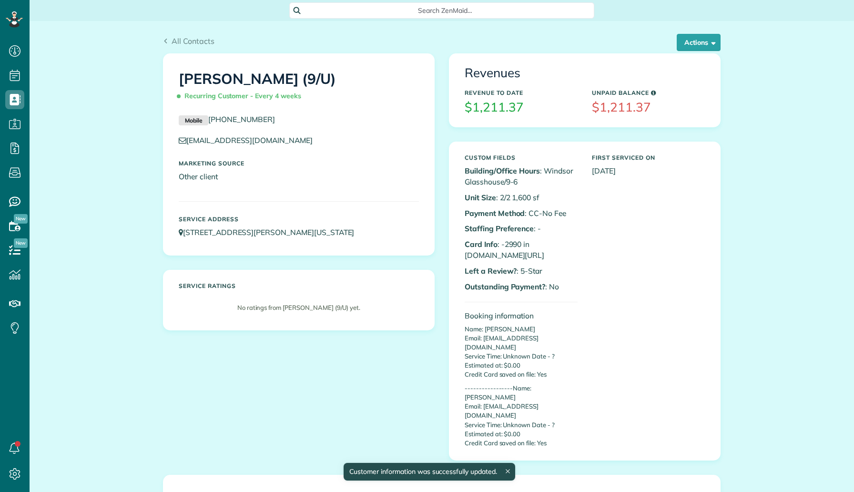
scroll to position [4, 4]
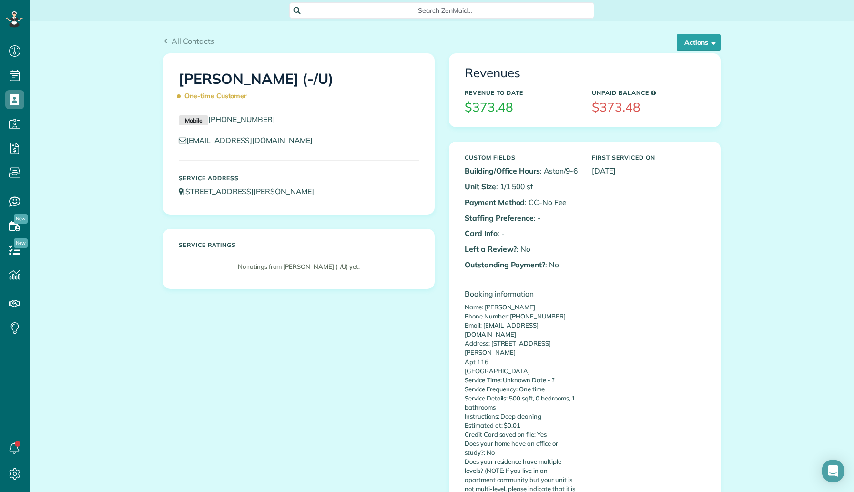
scroll to position [4, 4]
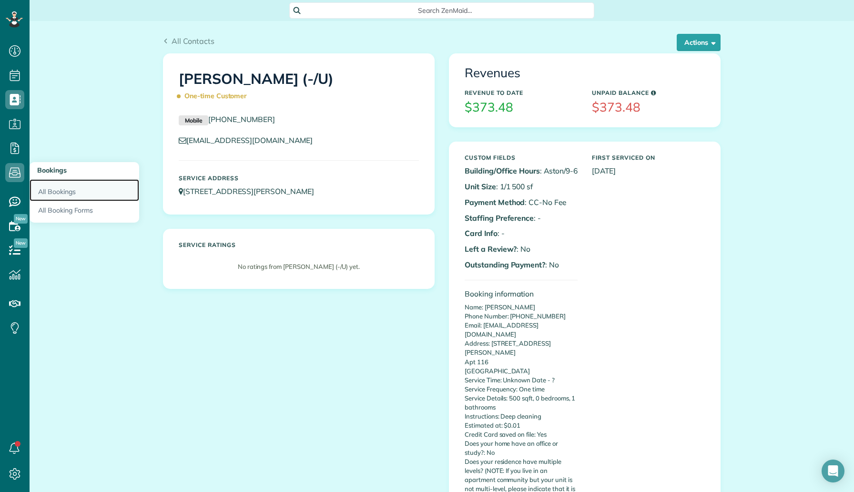
click at [61, 189] on link "All Bookings" at bounding box center [85, 190] width 110 height 22
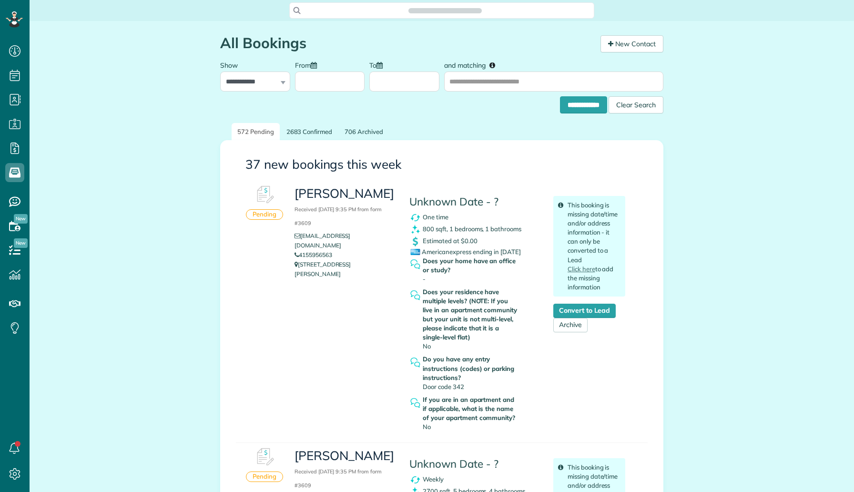
scroll to position [4, 4]
